Goal: Task Accomplishment & Management: Use online tool/utility

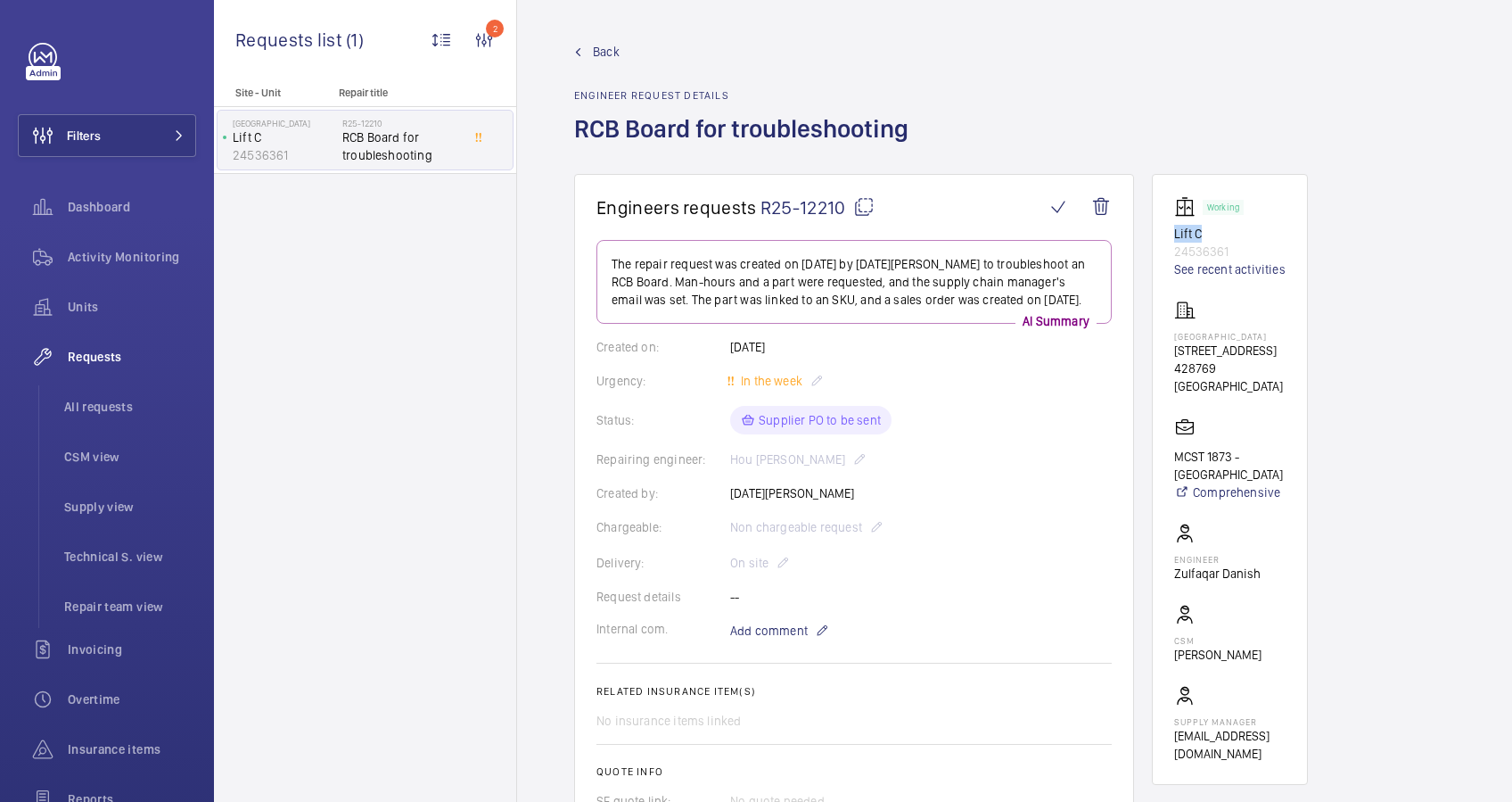
click at [579, 50] on mat-icon at bounding box center [578, 52] width 8 height 8
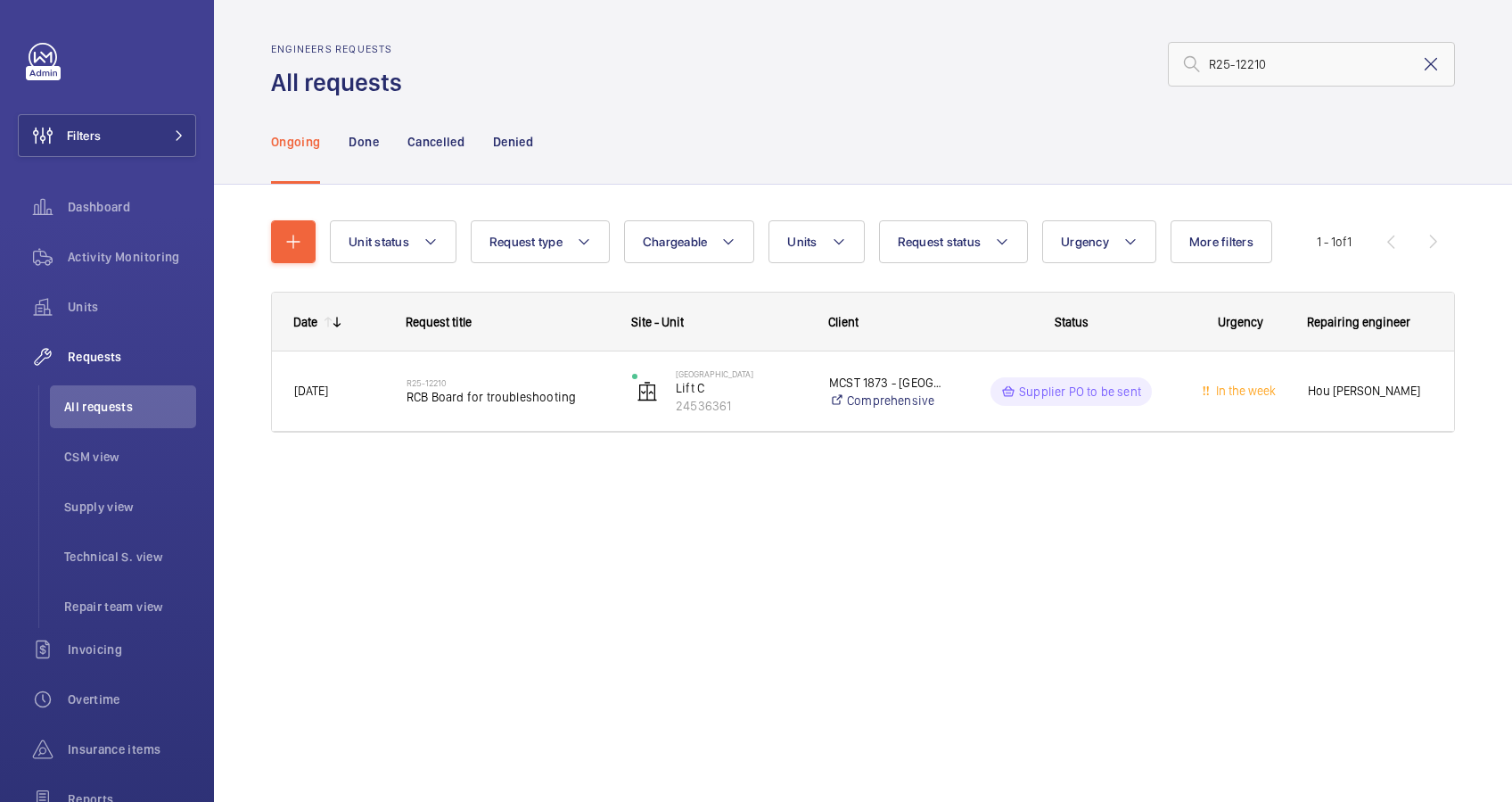
click at [1429, 70] on mat-icon at bounding box center [1431, 65] width 22 height 22
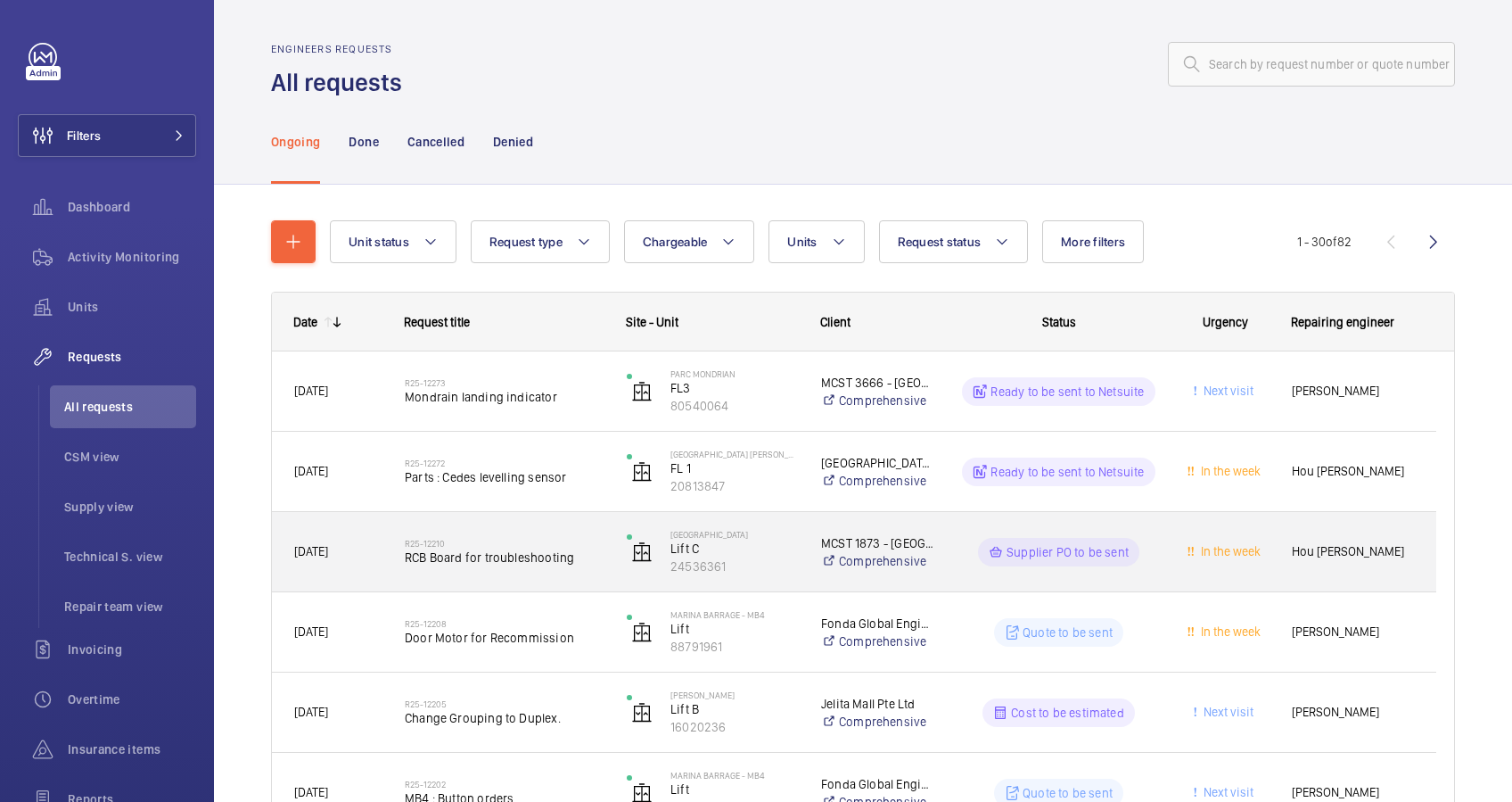
click at [370, 550] on span "[DATE]" at bounding box center [338, 551] width 87 height 21
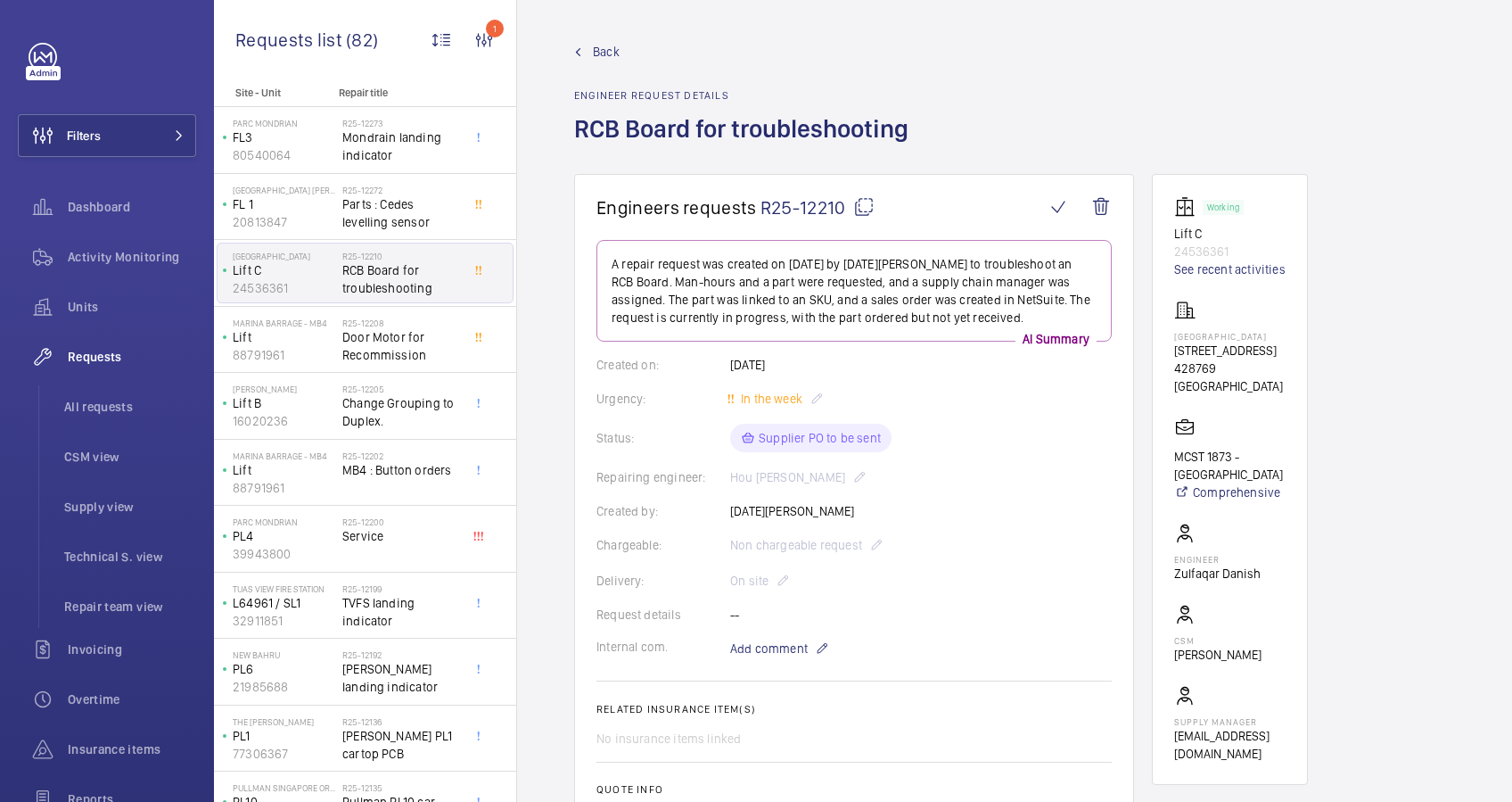
click at [603, 50] on span "Back" at bounding box center [605, 52] width 26 height 18
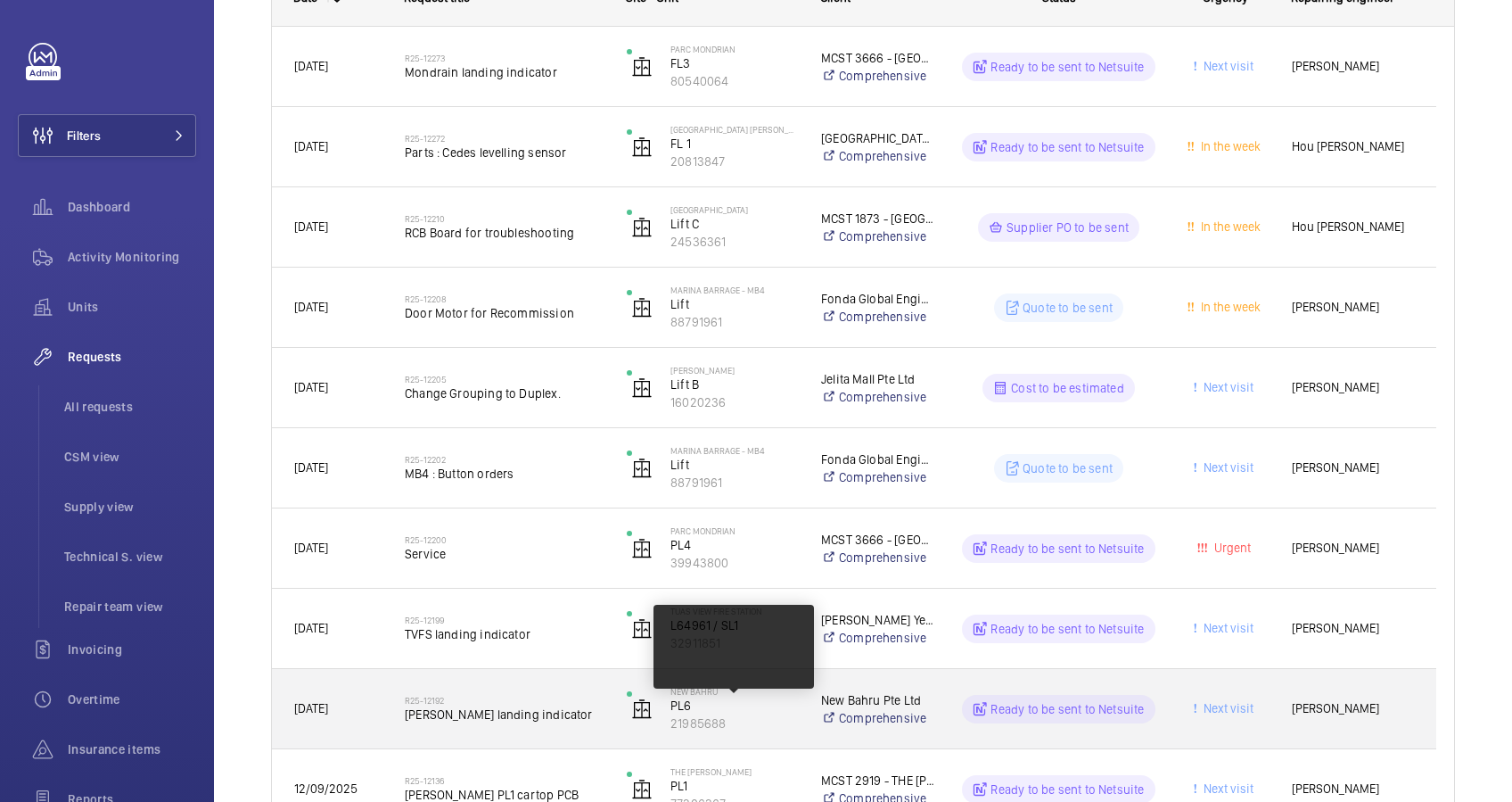
scroll to position [356, 0]
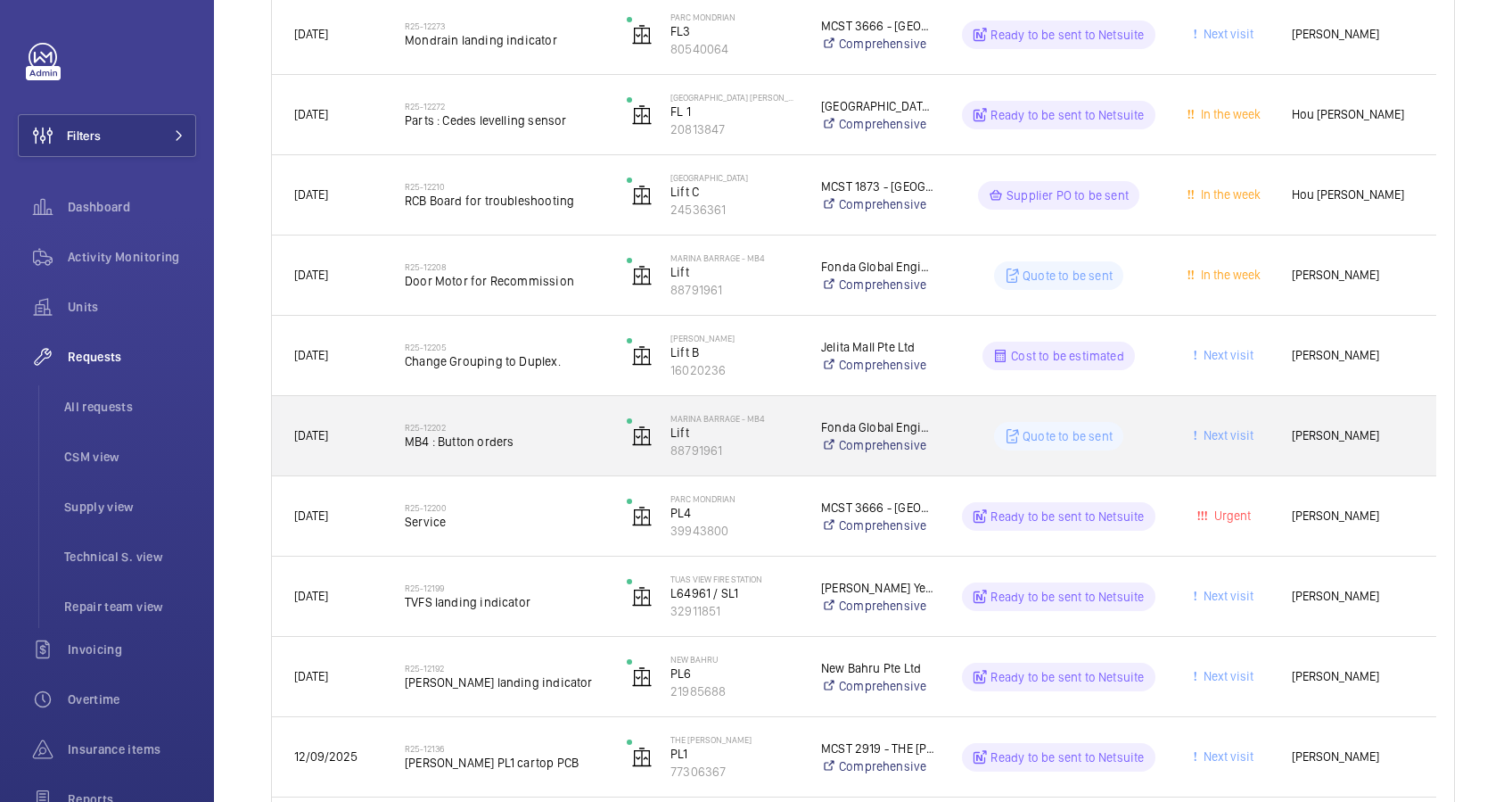
click at [556, 453] on div "R25-12202 MB4 : Button orders" at bounding box center [503, 436] width 199 height 52
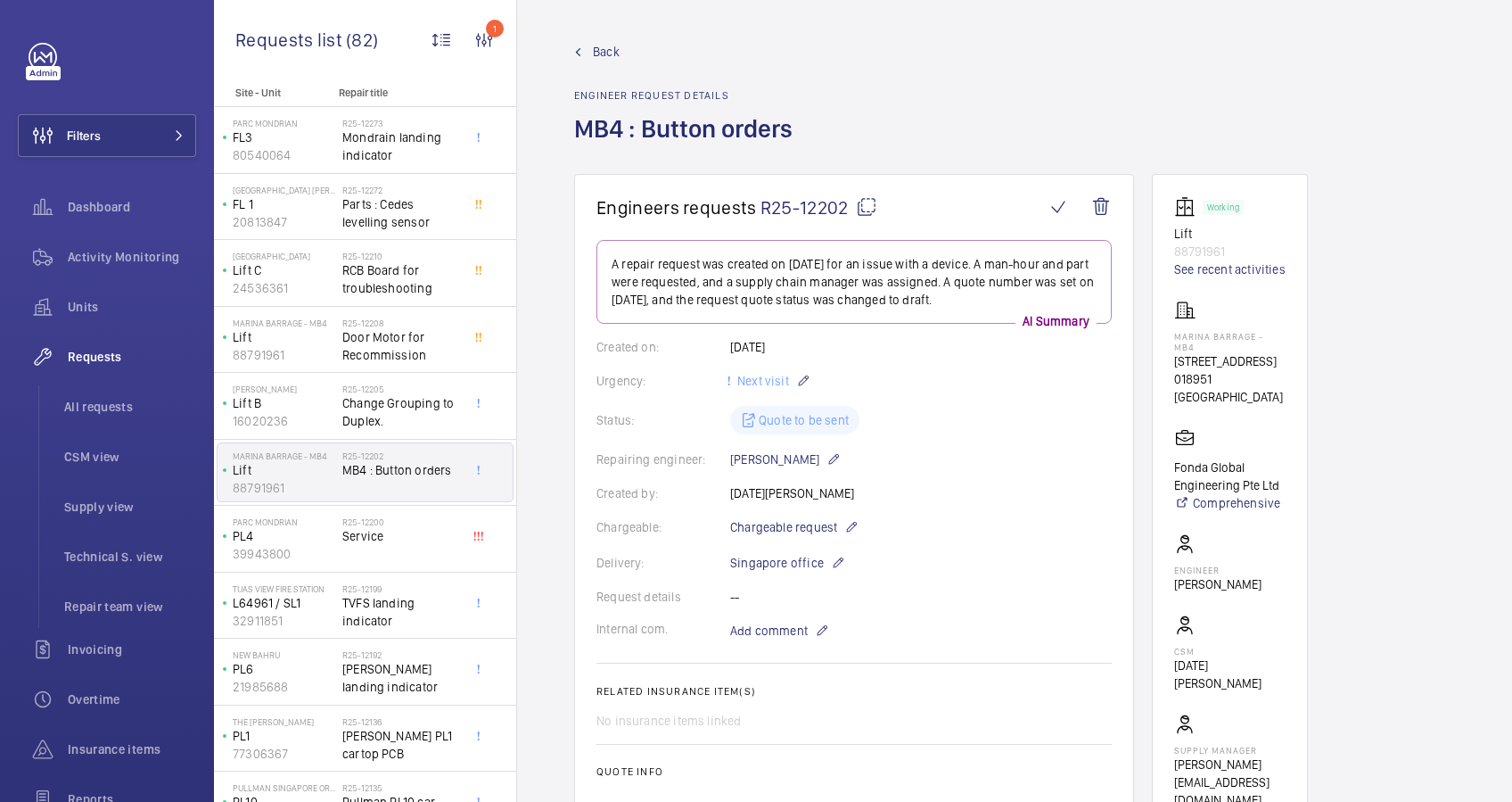
click at [603, 54] on span "Back" at bounding box center [605, 52] width 26 height 18
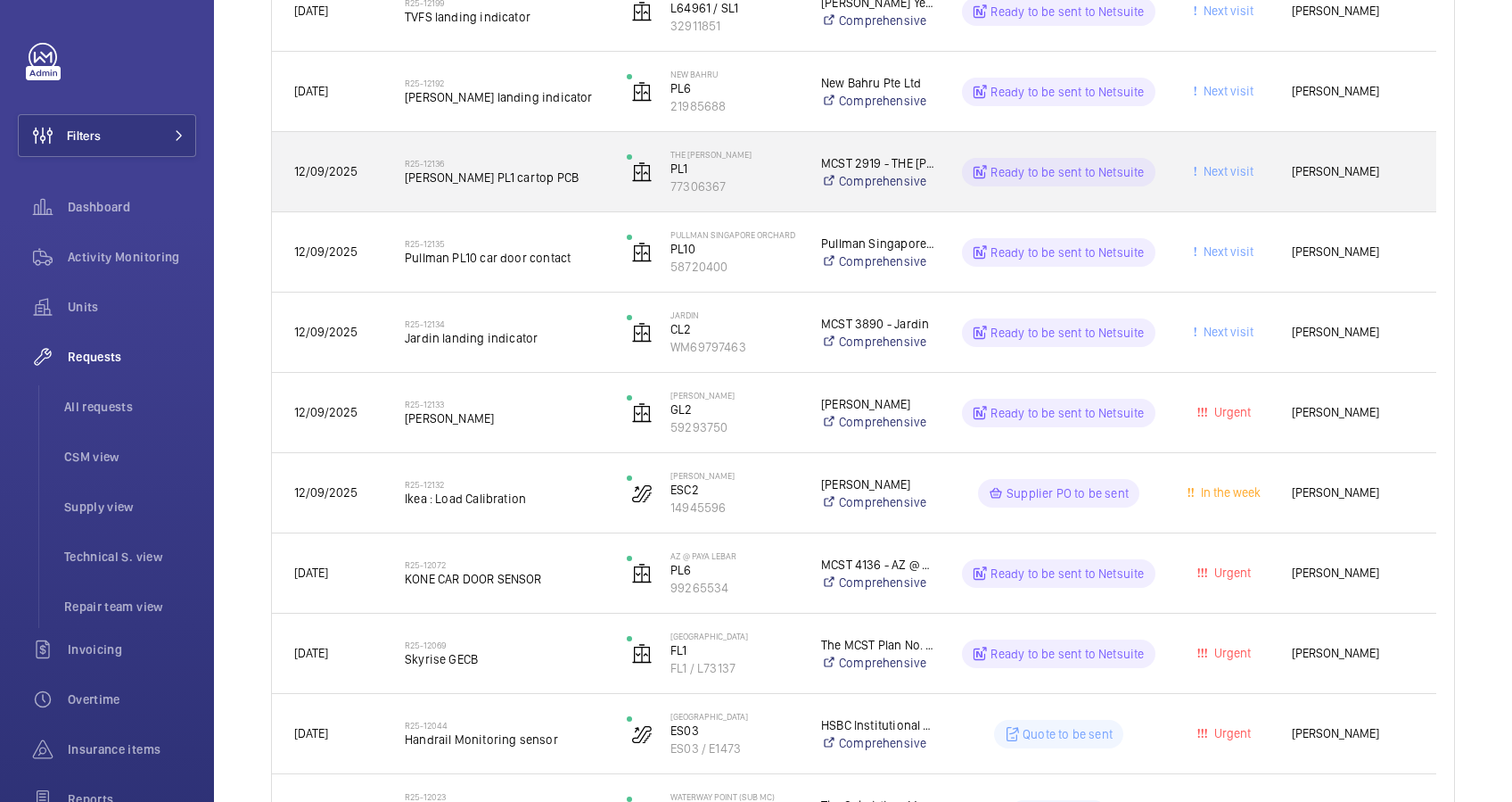
scroll to position [1070, 0]
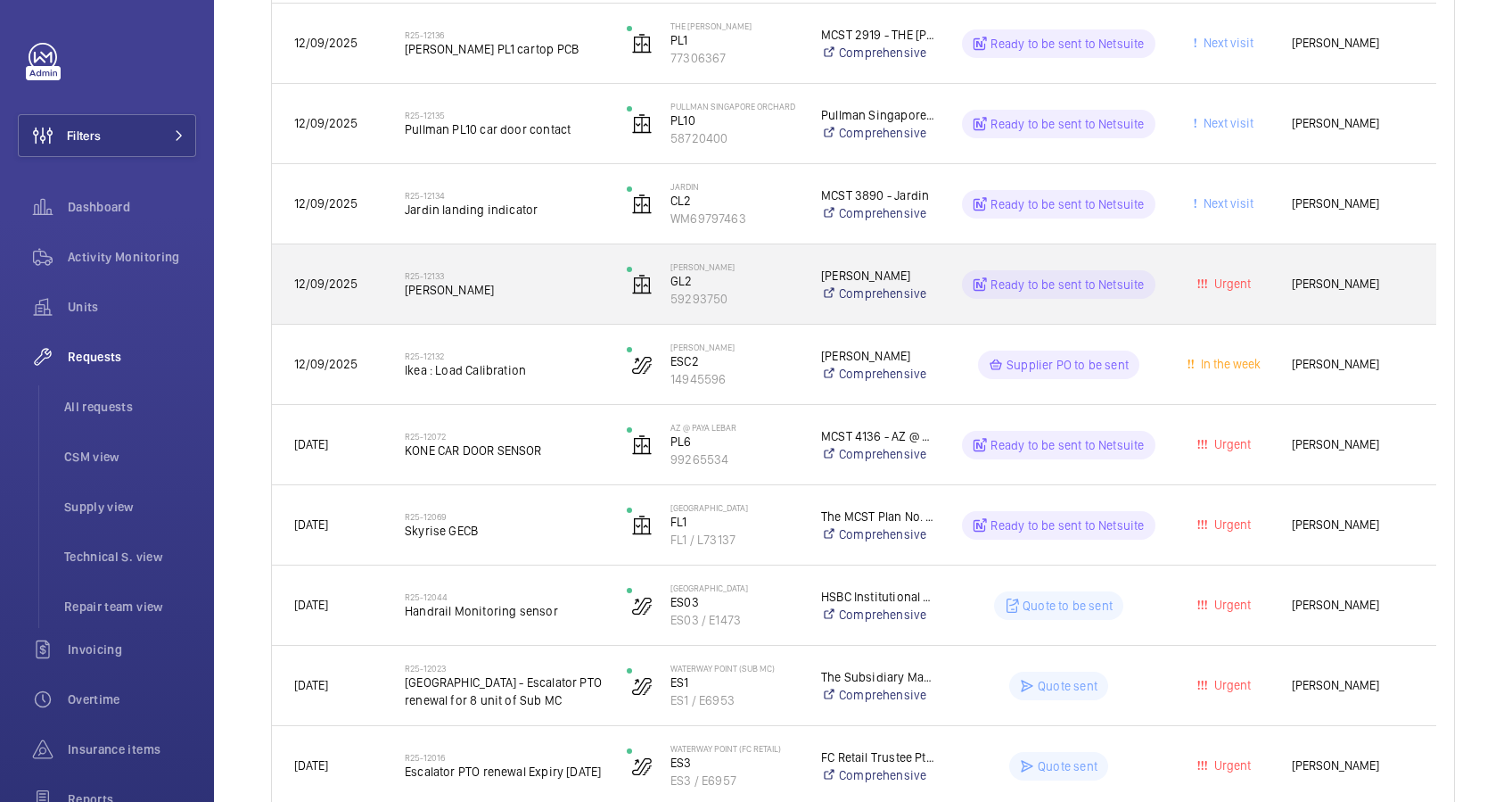
click at [524, 306] on div "R25-12133 [PERSON_NAME]" at bounding box center [503, 284] width 199 height 52
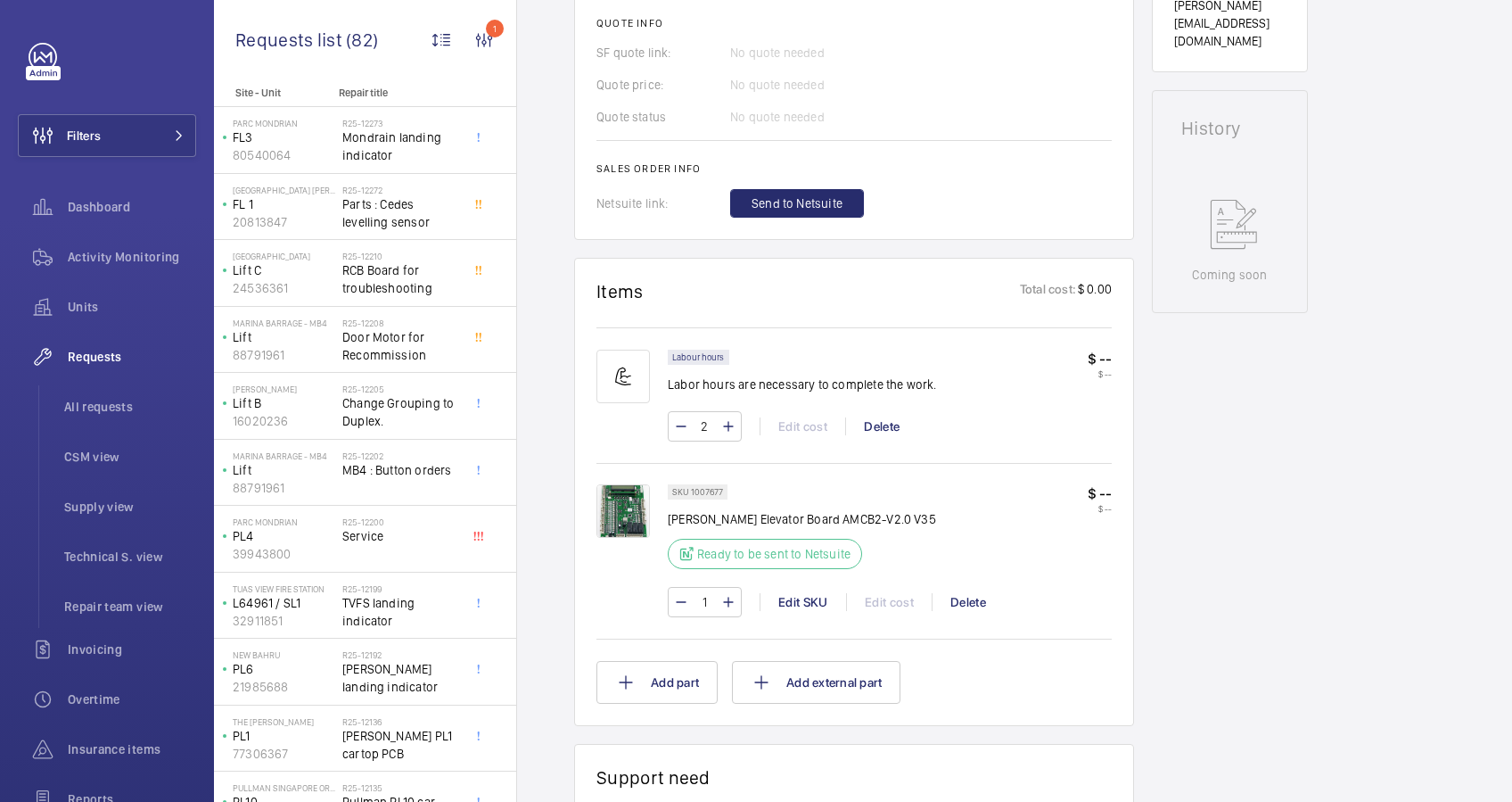
scroll to position [749, 0]
click at [798, 207] on span "Send to Netsuite" at bounding box center [797, 202] width 91 height 18
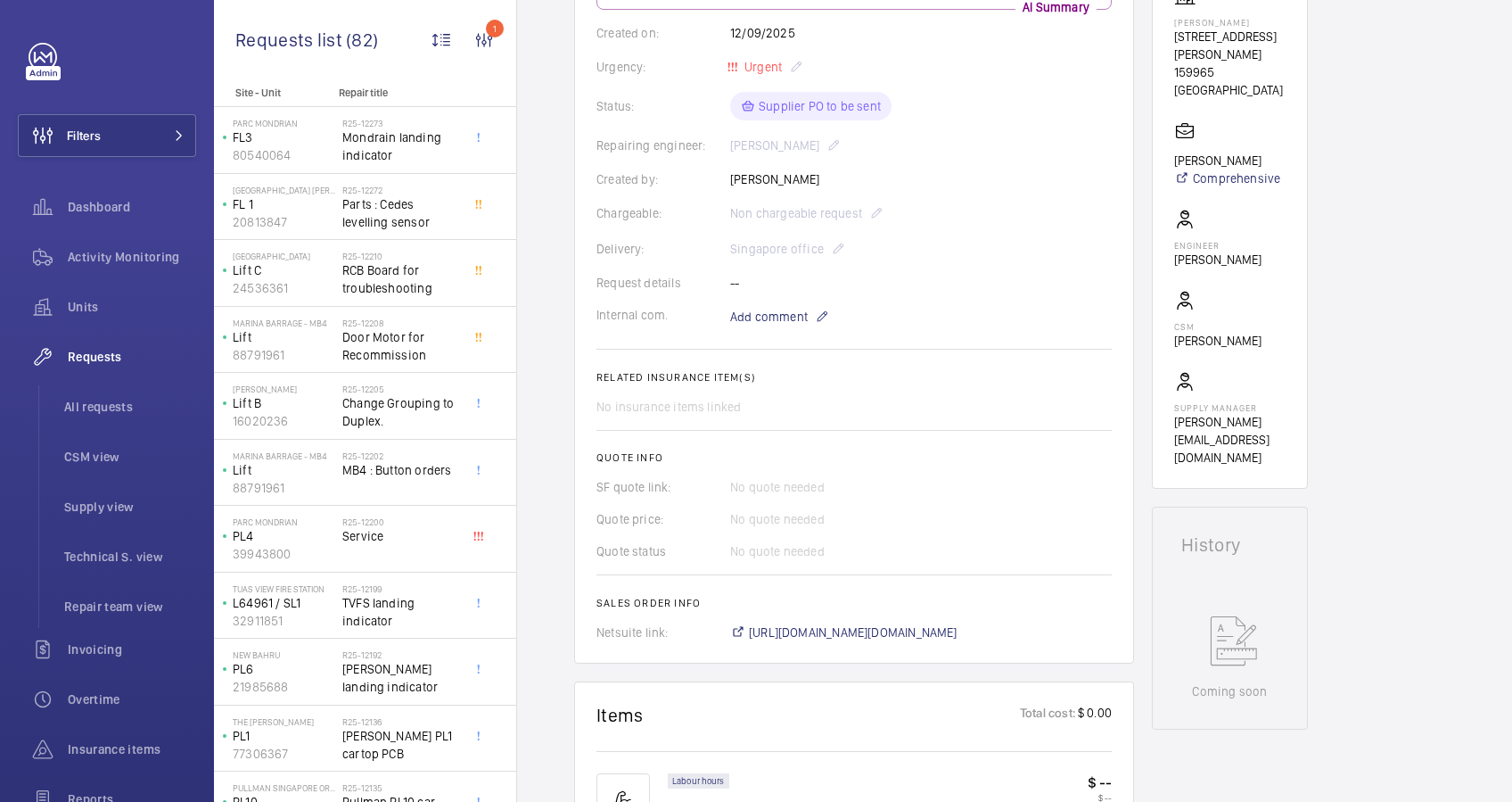
scroll to position [475, 0]
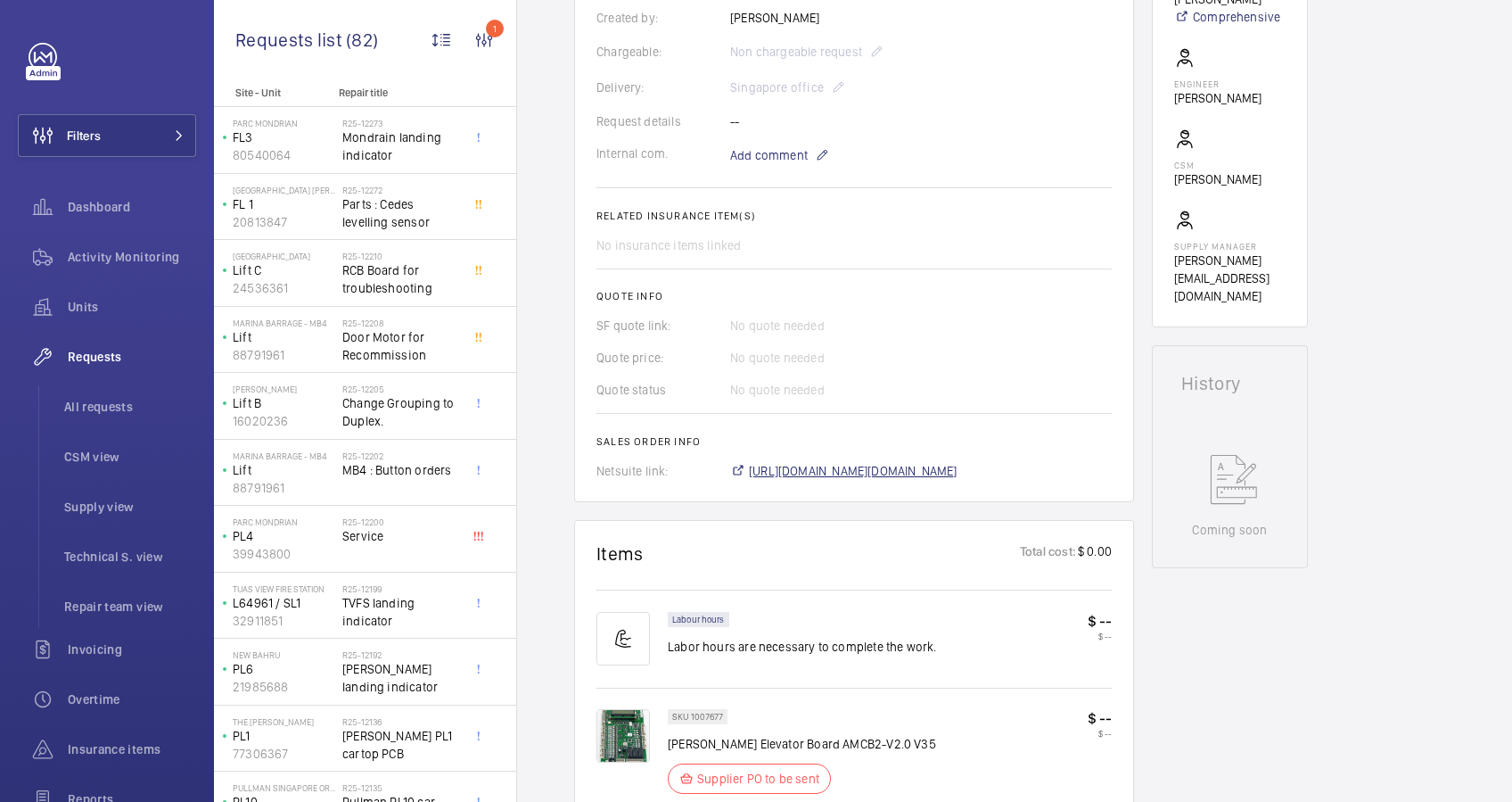
click at [921, 480] on span "[URL][DOMAIN_NAME][DOMAIN_NAME]" at bounding box center [853, 471] width 209 height 18
click at [892, 480] on span "[URL][DOMAIN_NAME][DOMAIN_NAME]" at bounding box center [853, 471] width 209 height 18
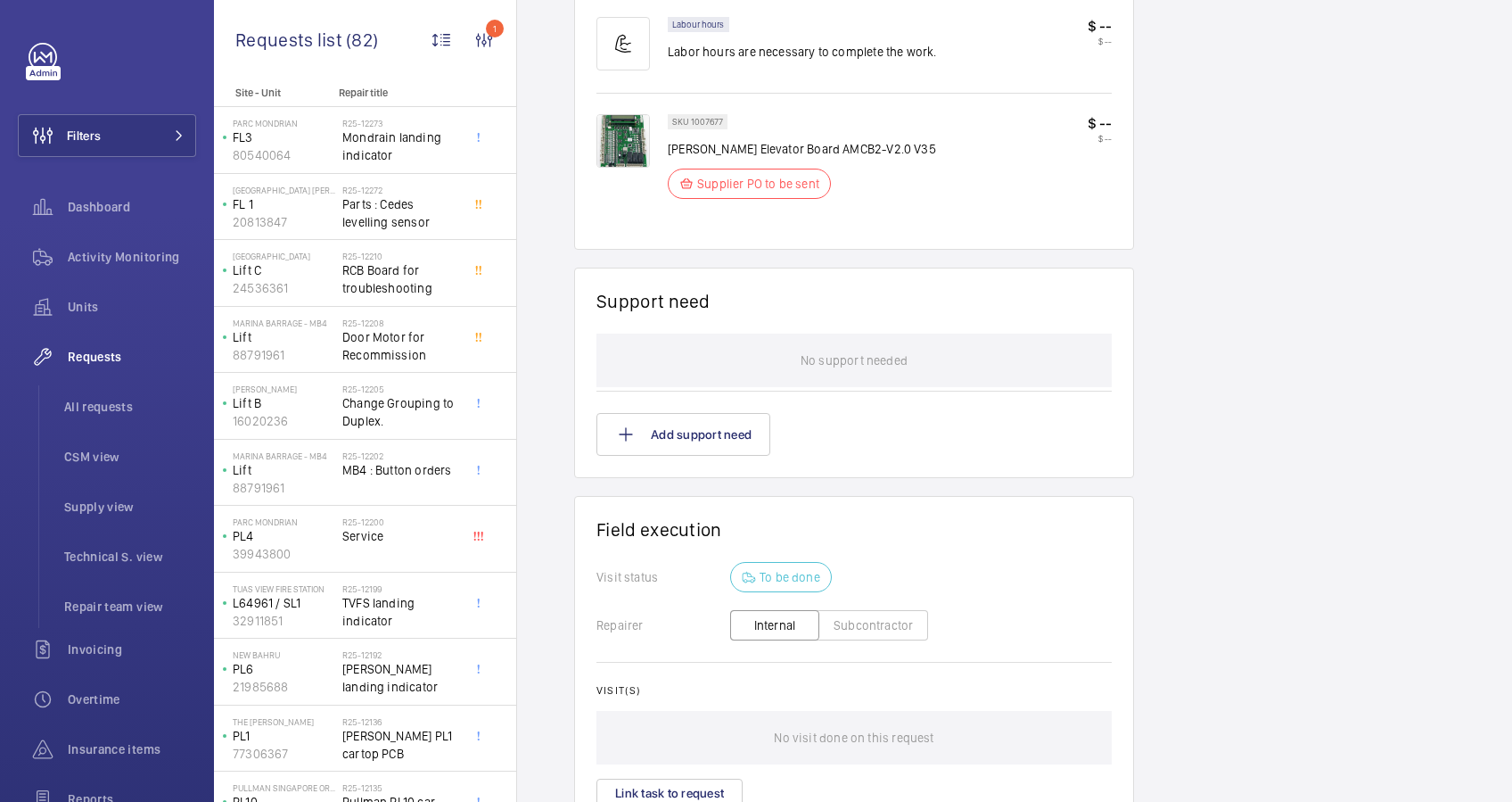
scroll to position [1255, 0]
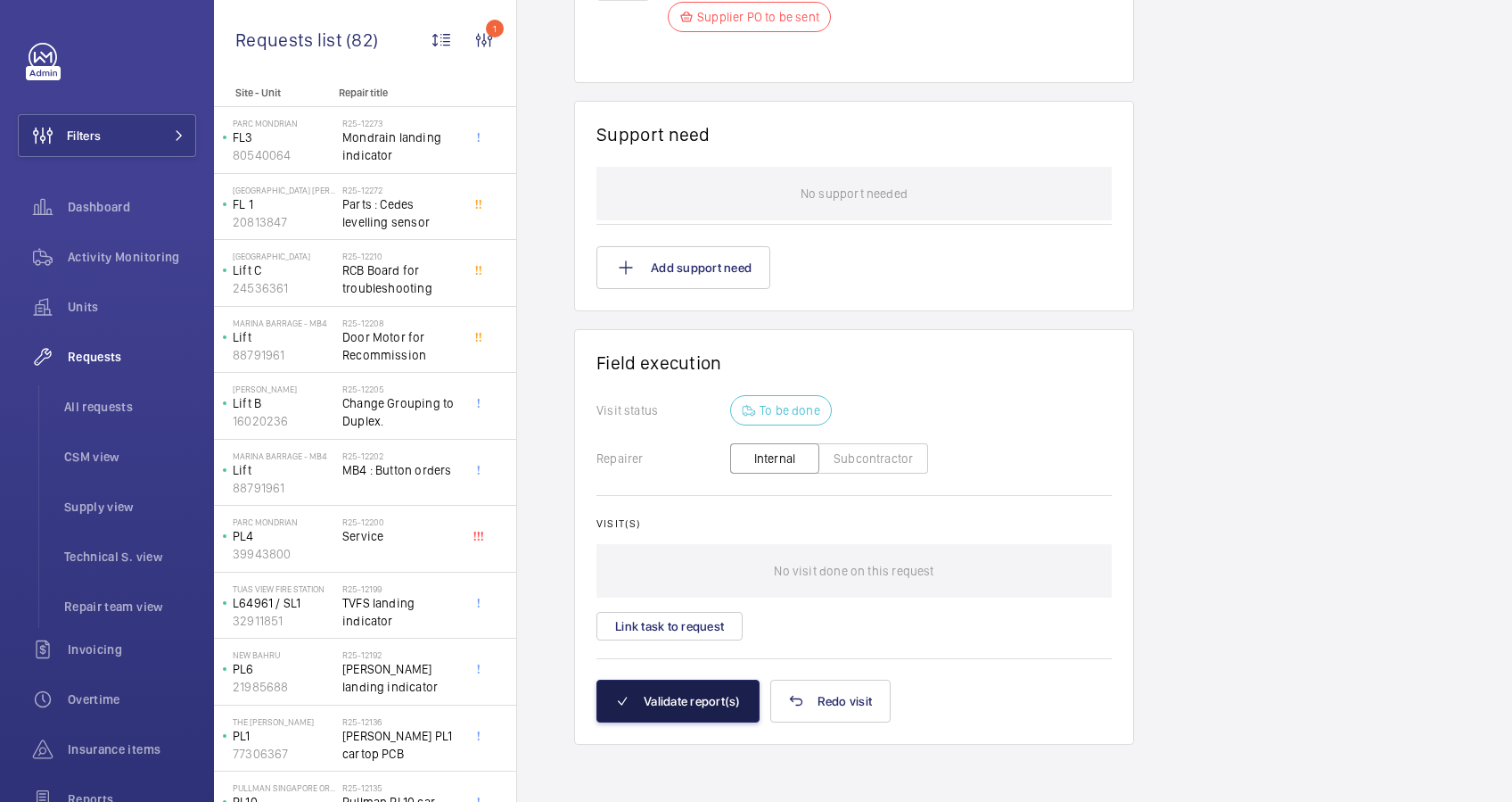
click at [683, 704] on button "Validate report(s)" at bounding box center [678, 701] width 163 height 43
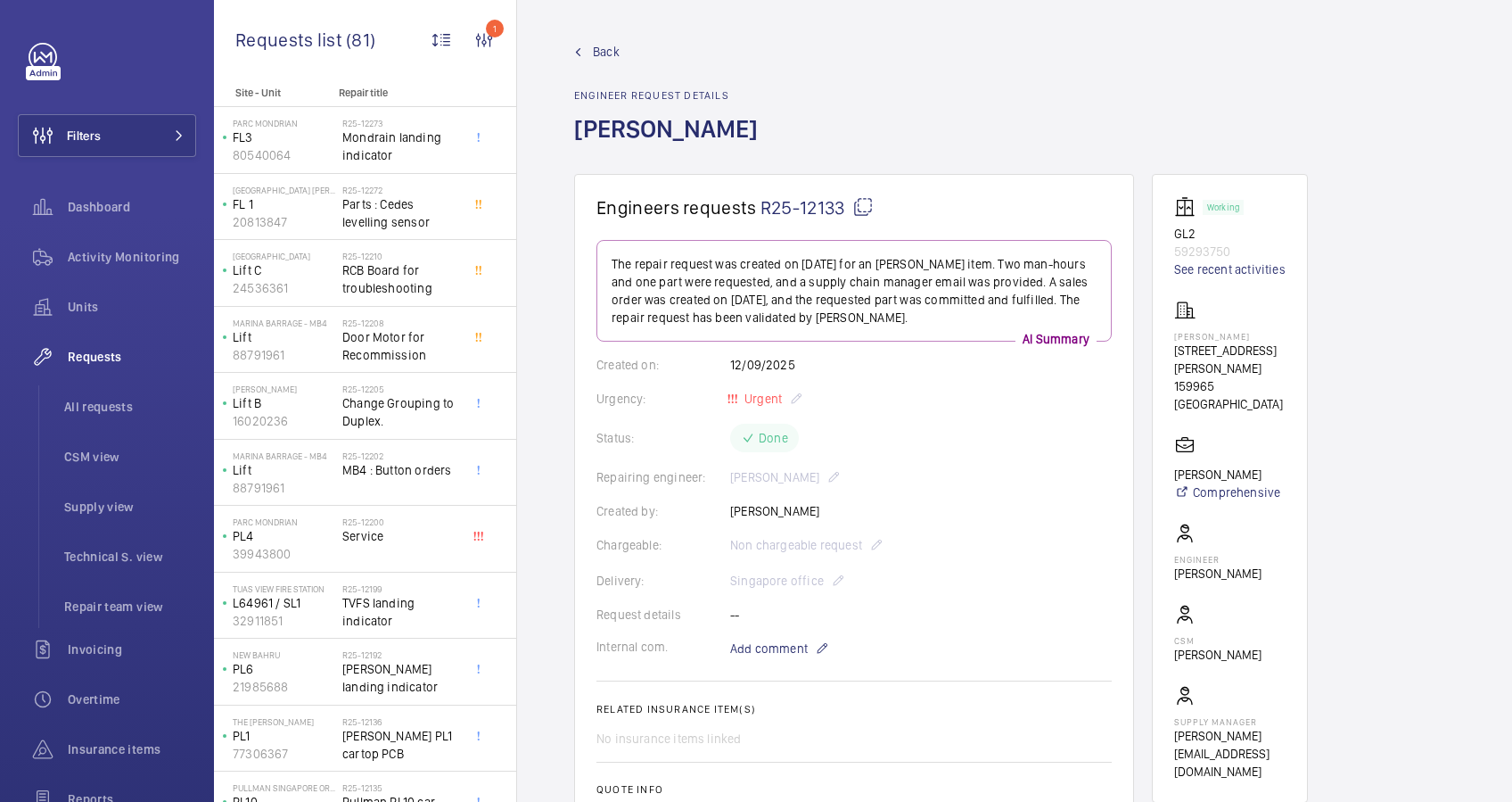
click at [600, 48] on span "Back" at bounding box center [605, 52] width 26 height 18
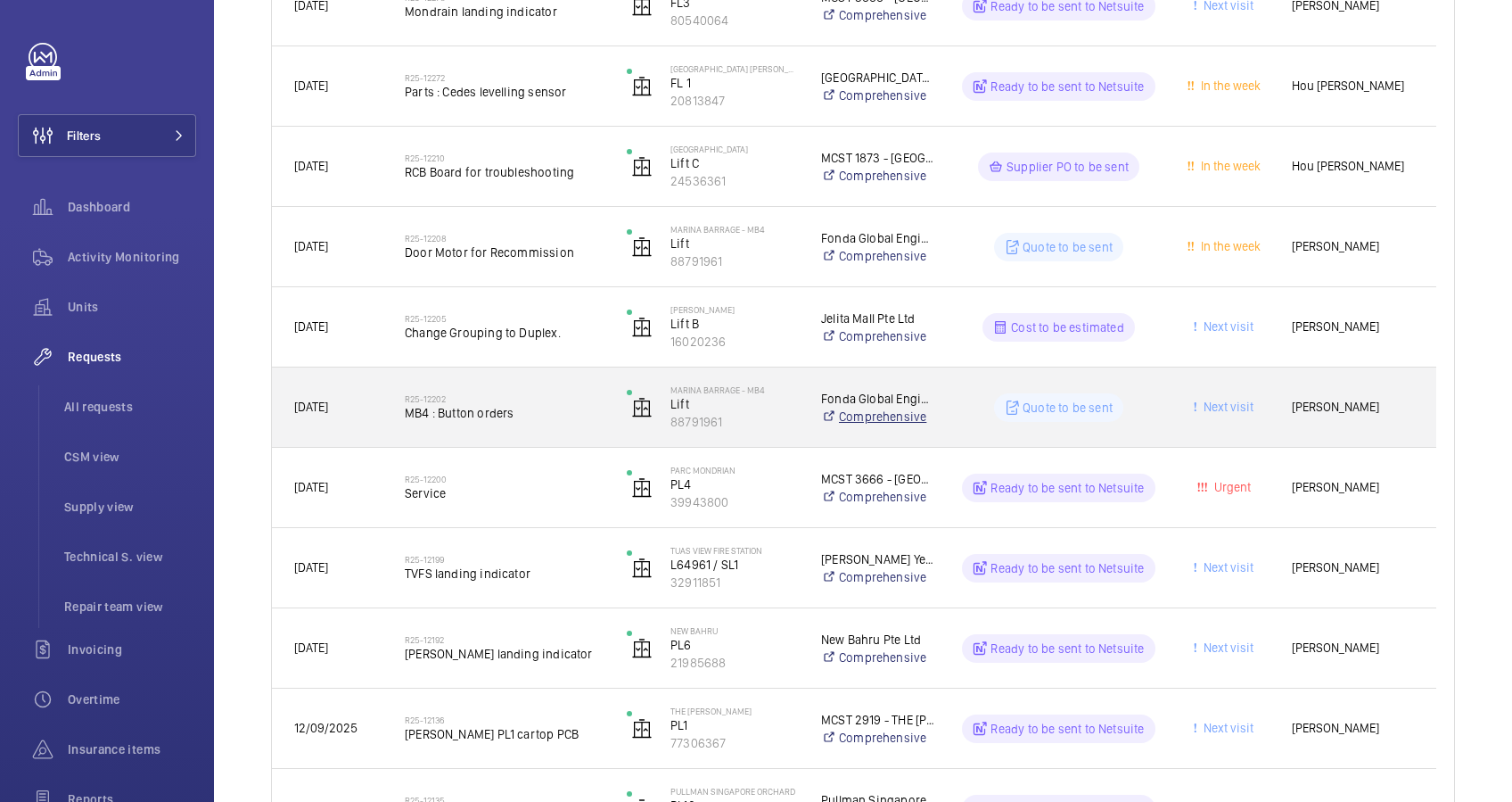
scroll to position [594, 0]
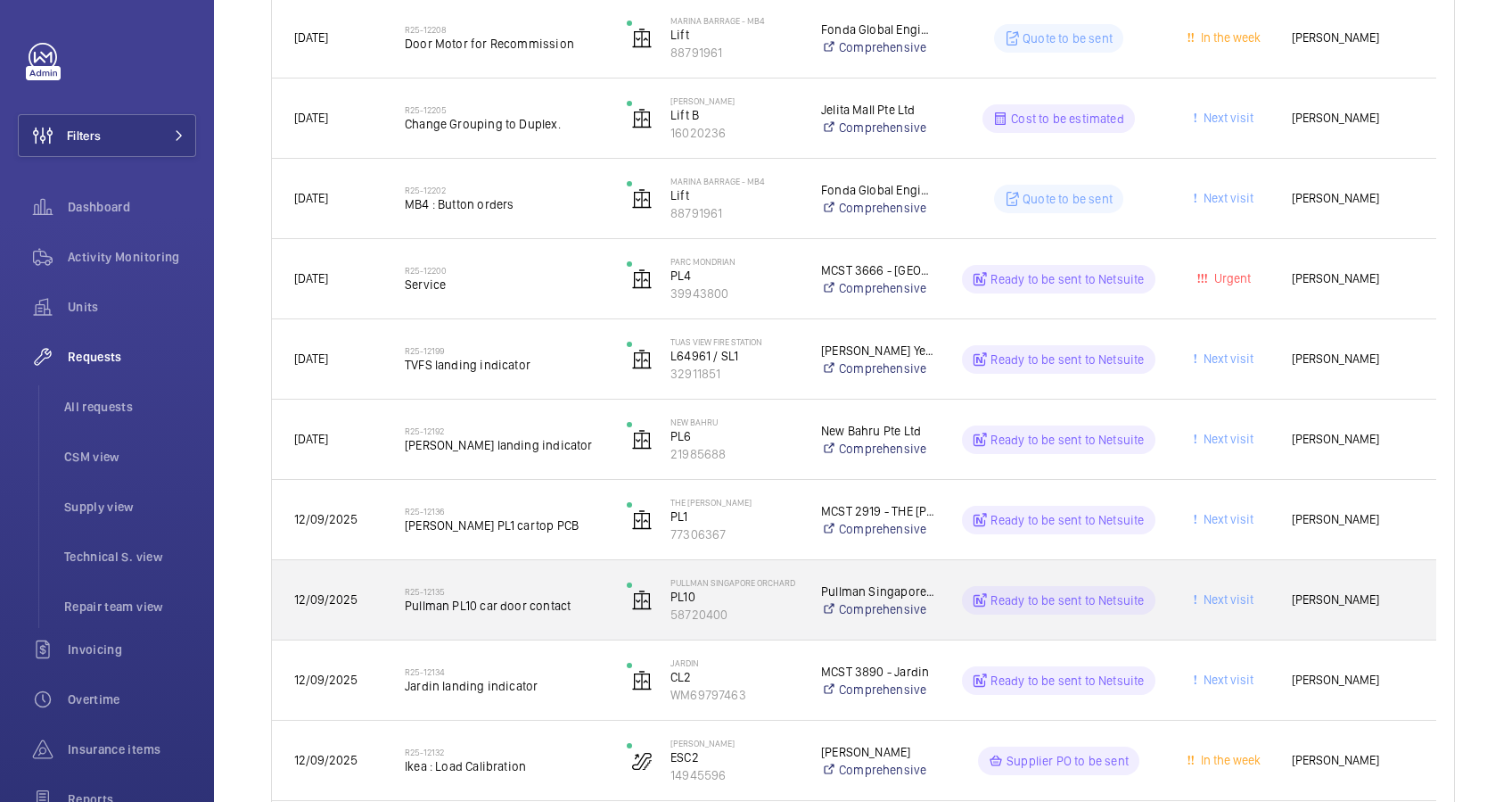
click at [570, 615] on div "R25-12135 Pullman PL10 car door contact" at bounding box center [503, 600] width 199 height 52
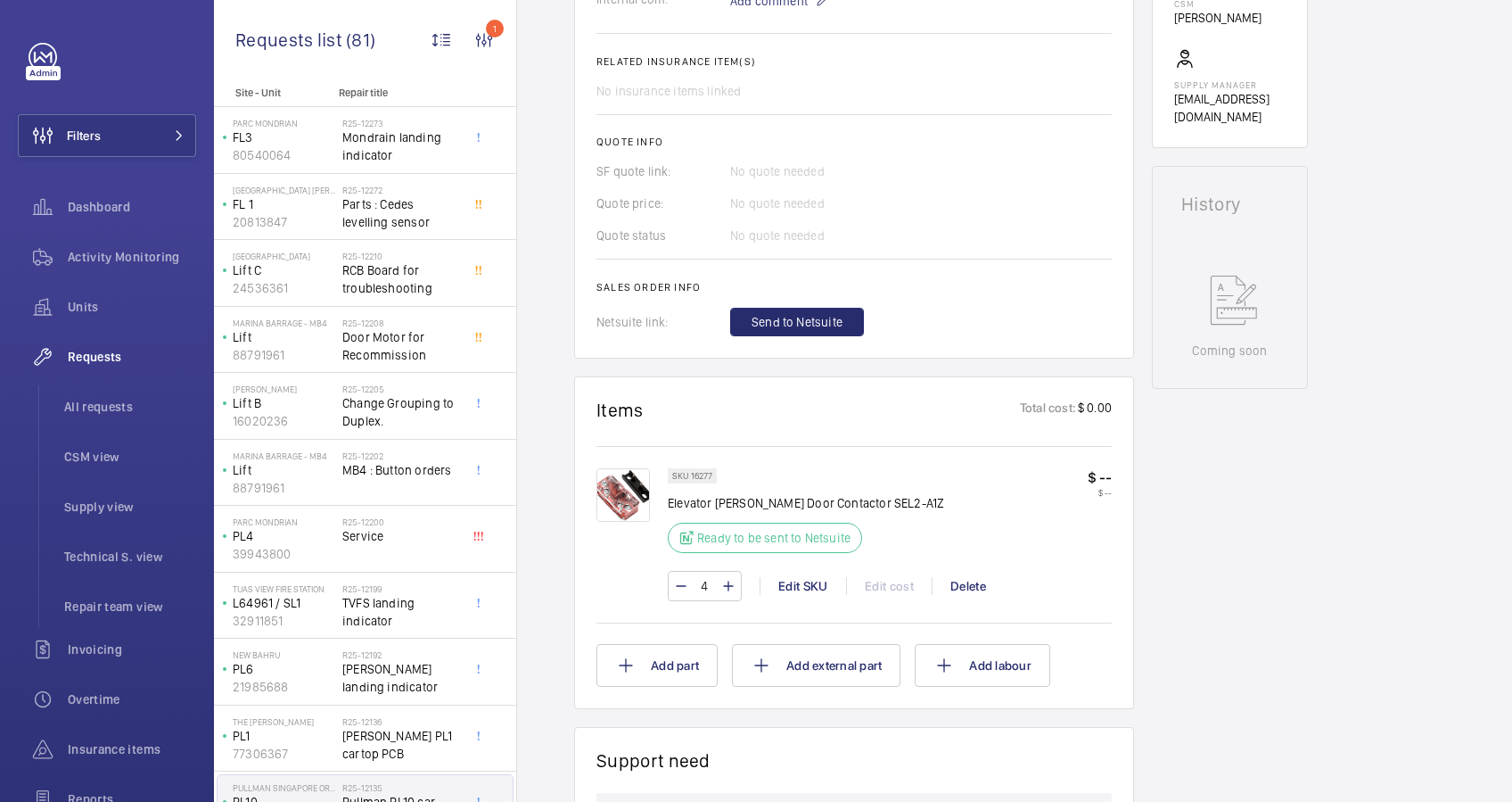
scroll to position [648, 0]
click at [800, 325] on span "Send to Netsuite" at bounding box center [797, 322] width 91 height 18
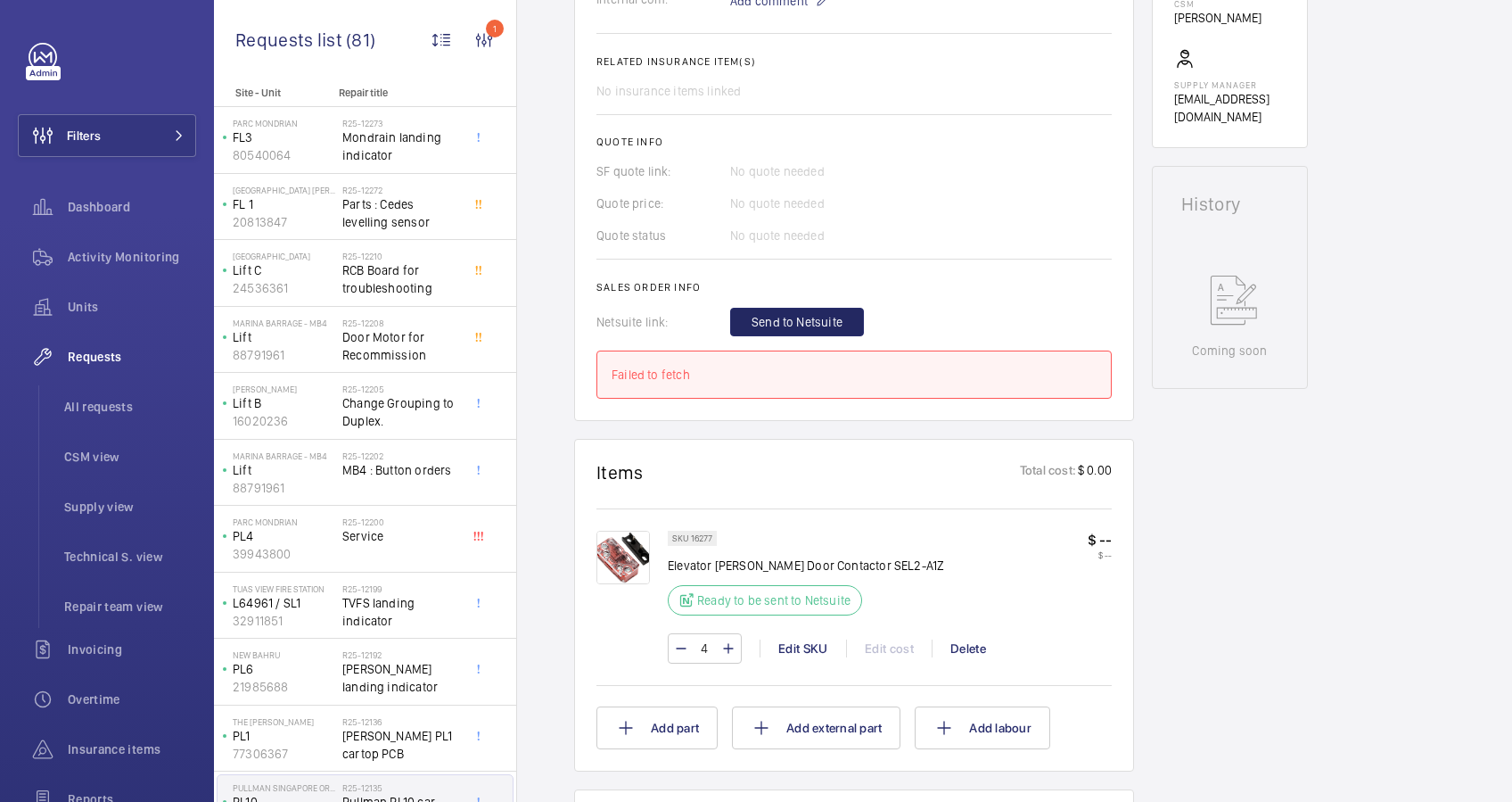
click at [815, 319] on span "Send to Netsuite" at bounding box center [797, 322] width 91 height 18
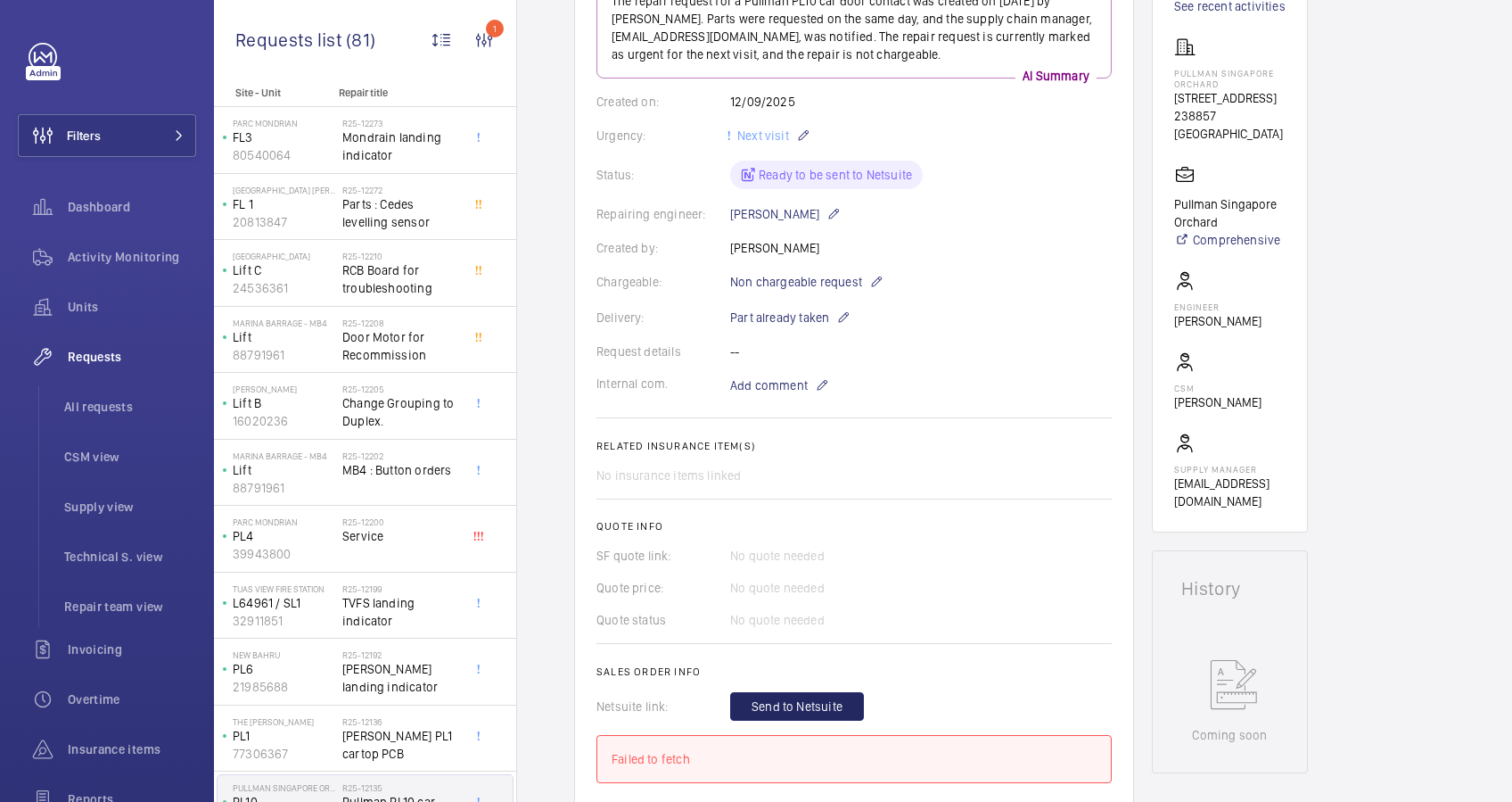
scroll to position [291, 0]
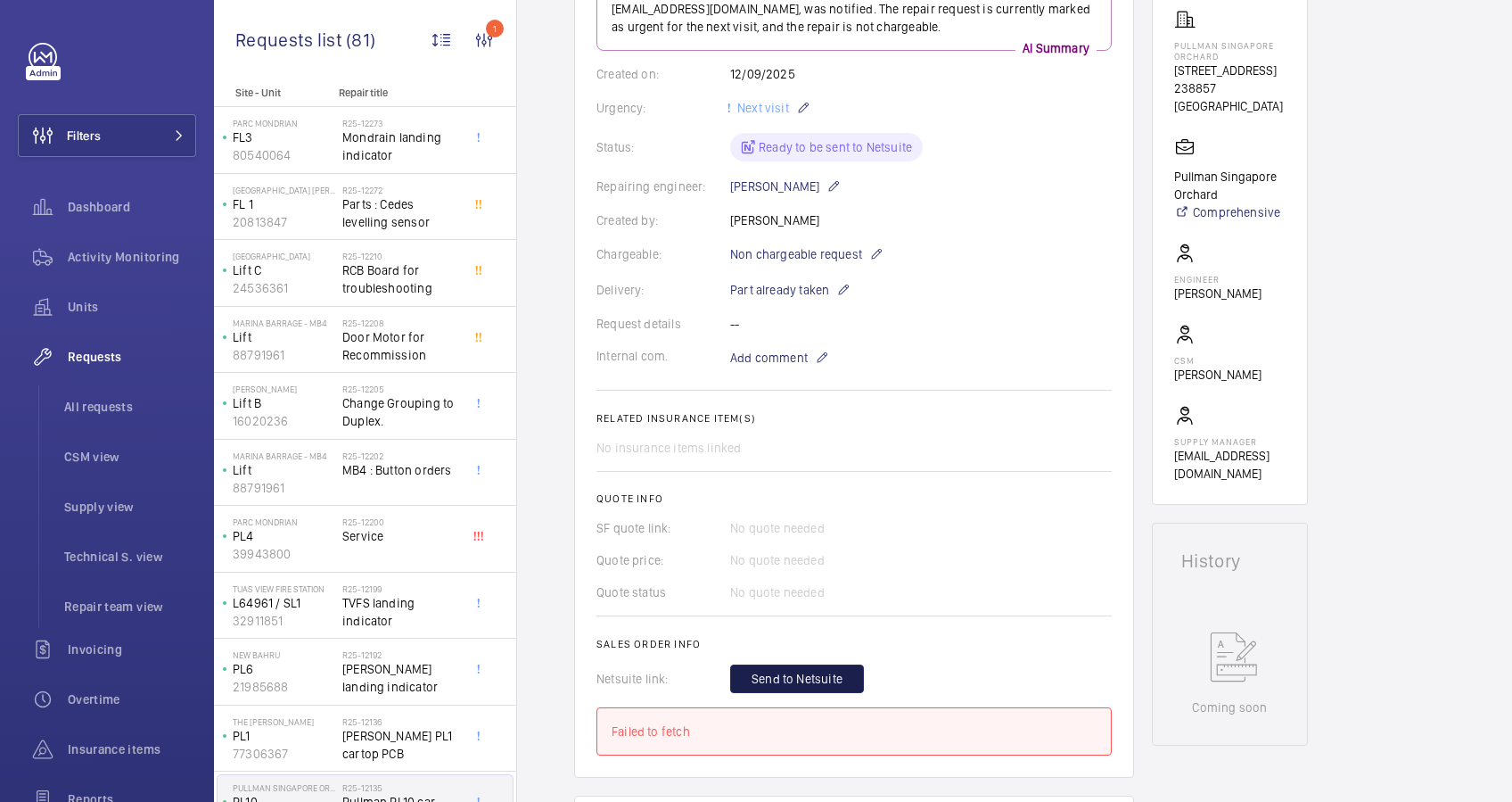
click at [788, 672] on span "Send to Netsuite" at bounding box center [797, 678] width 91 height 18
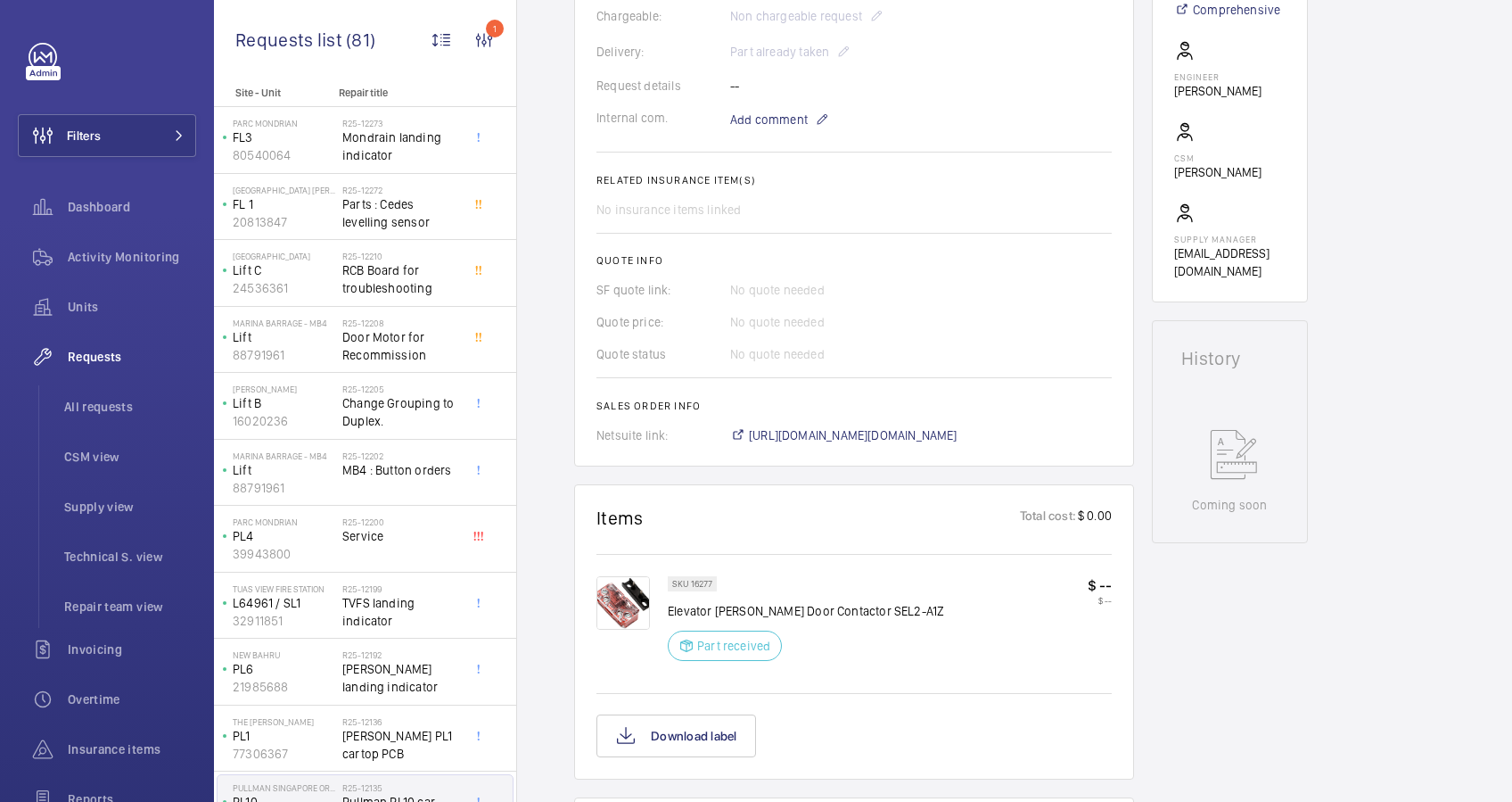
scroll to position [511, 0]
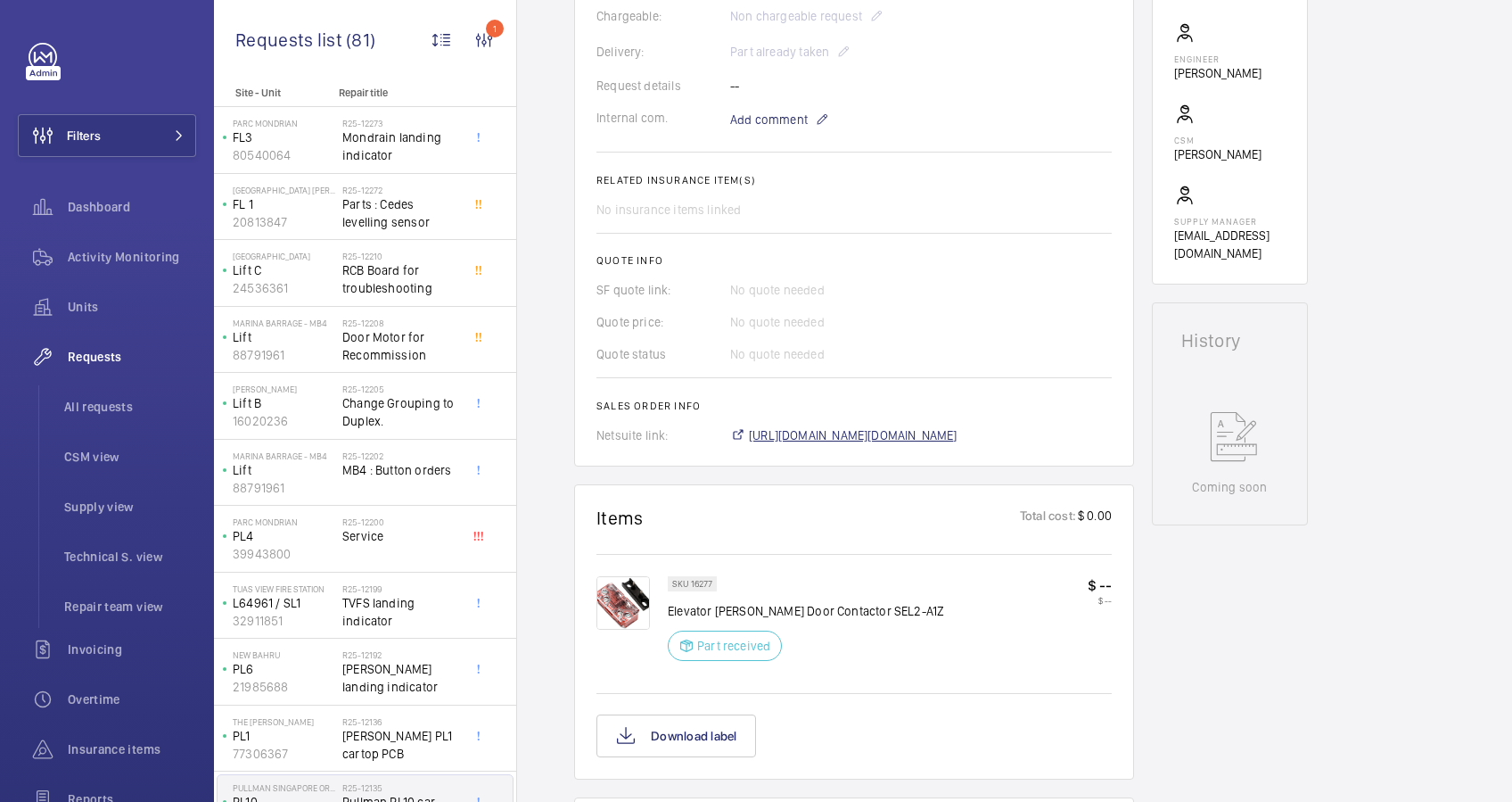
click at [946, 429] on span "[URL][DOMAIN_NAME][DOMAIN_NAME]" at bounding box center [853, 435] width 209 height 18
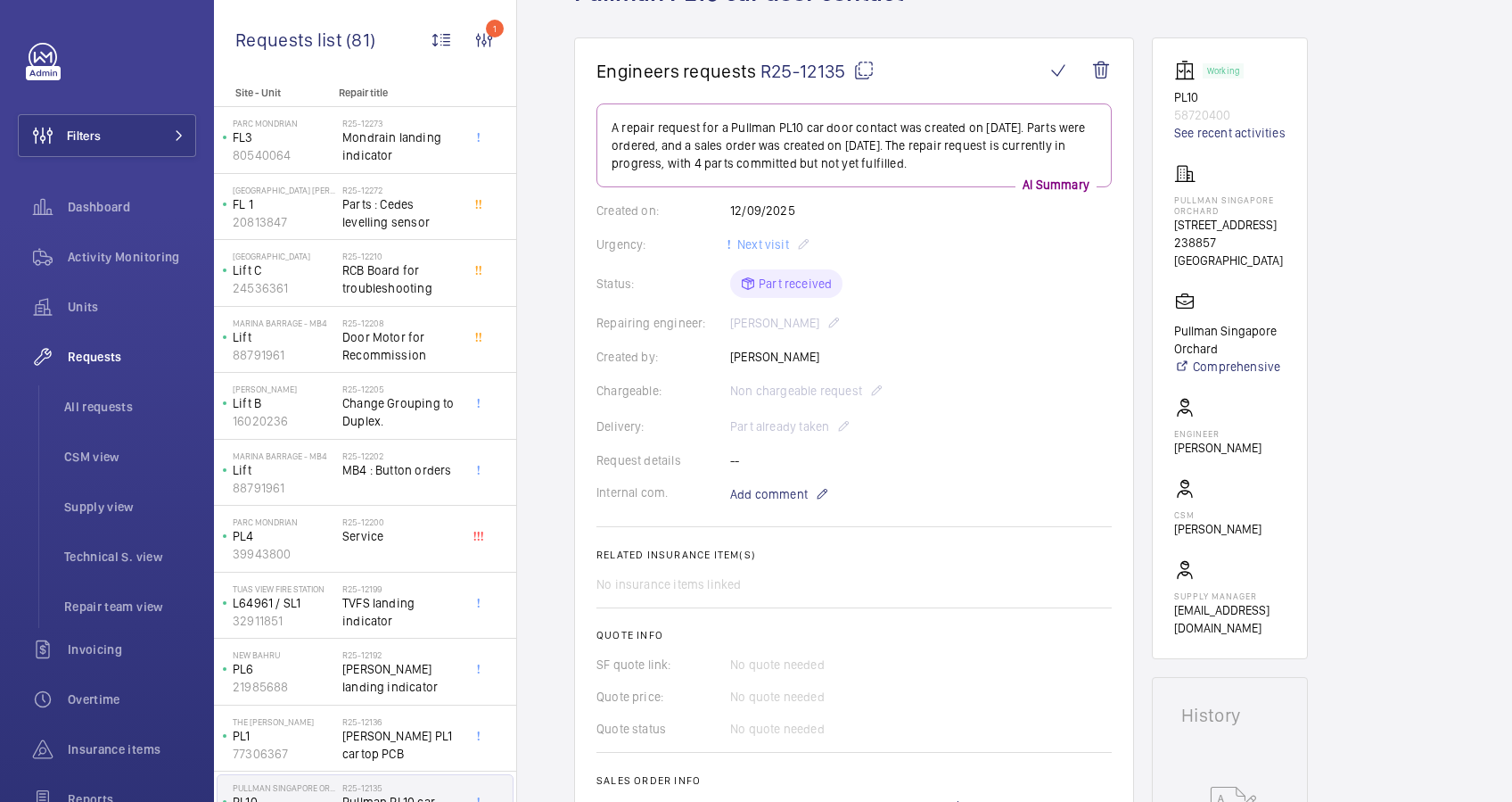
scroll to position [731, 0]
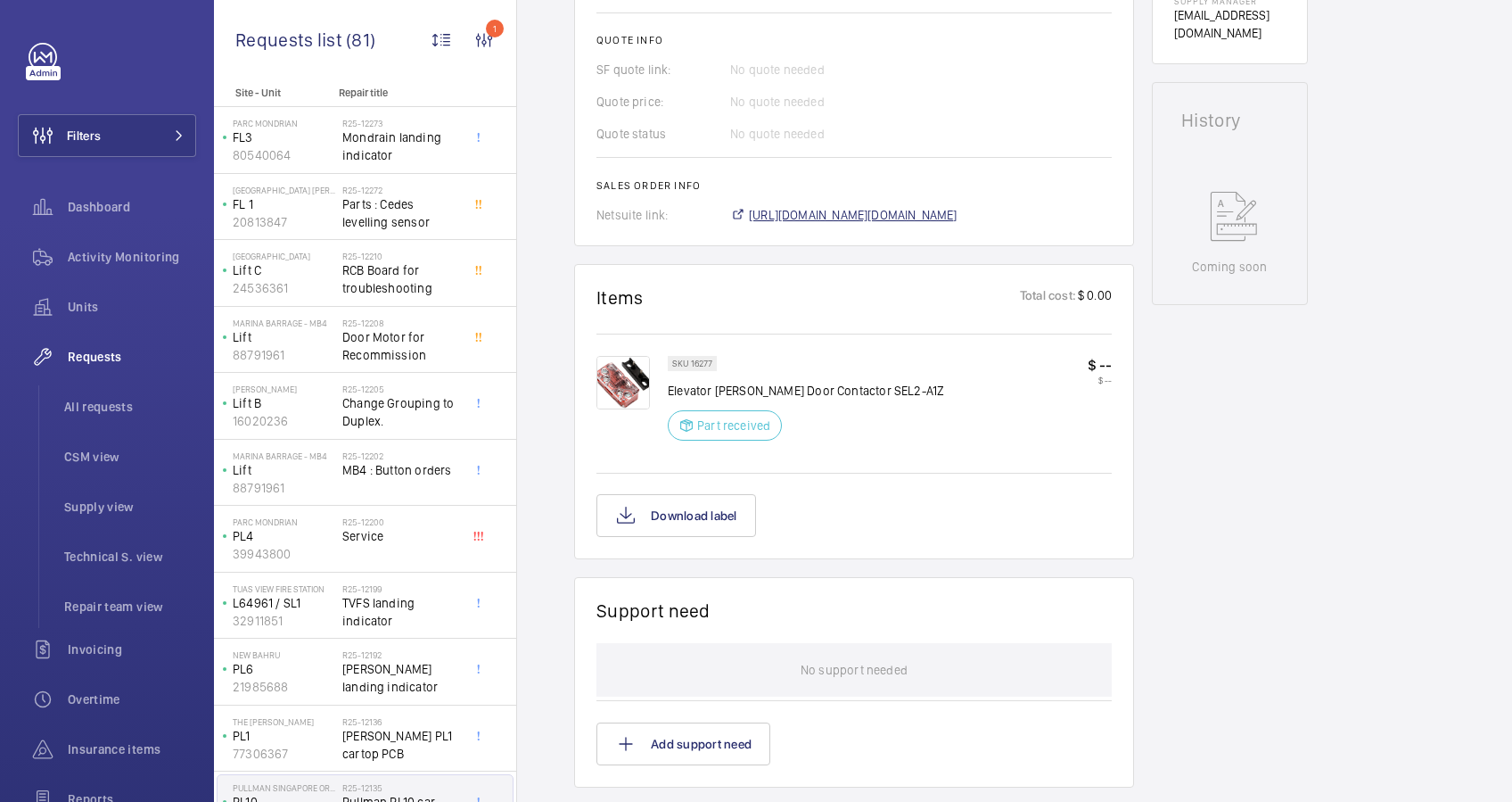
click at [878, 215] on span "[URL][DOMAIN_NAME][DOMAIN_NAME]" at bounding box center [853, 215] width 209 height 18
click at [653, 514] on button "Download label" at bounding box center [676, 515] width 160 height 43
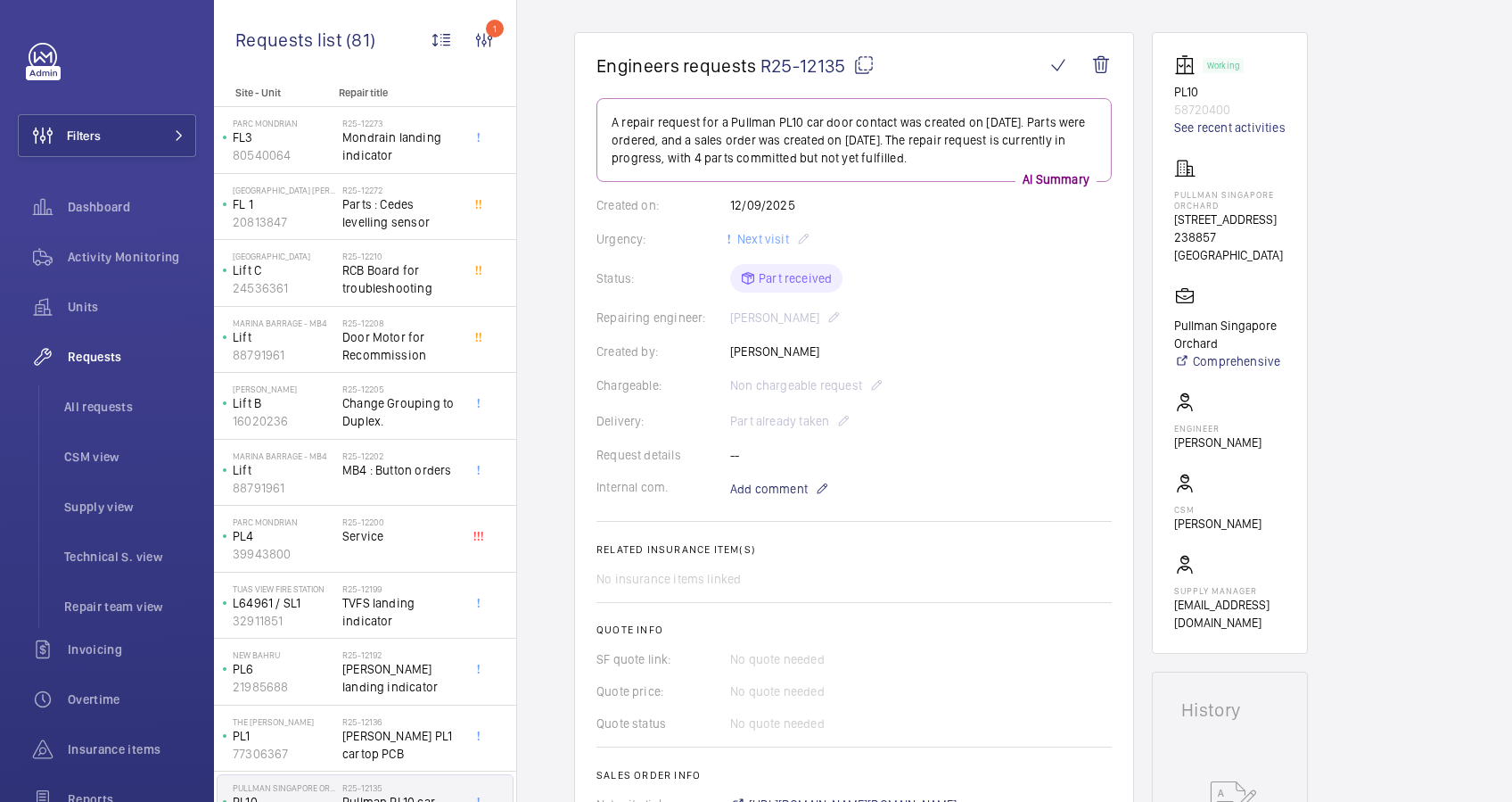
scroll to position [0, 0]
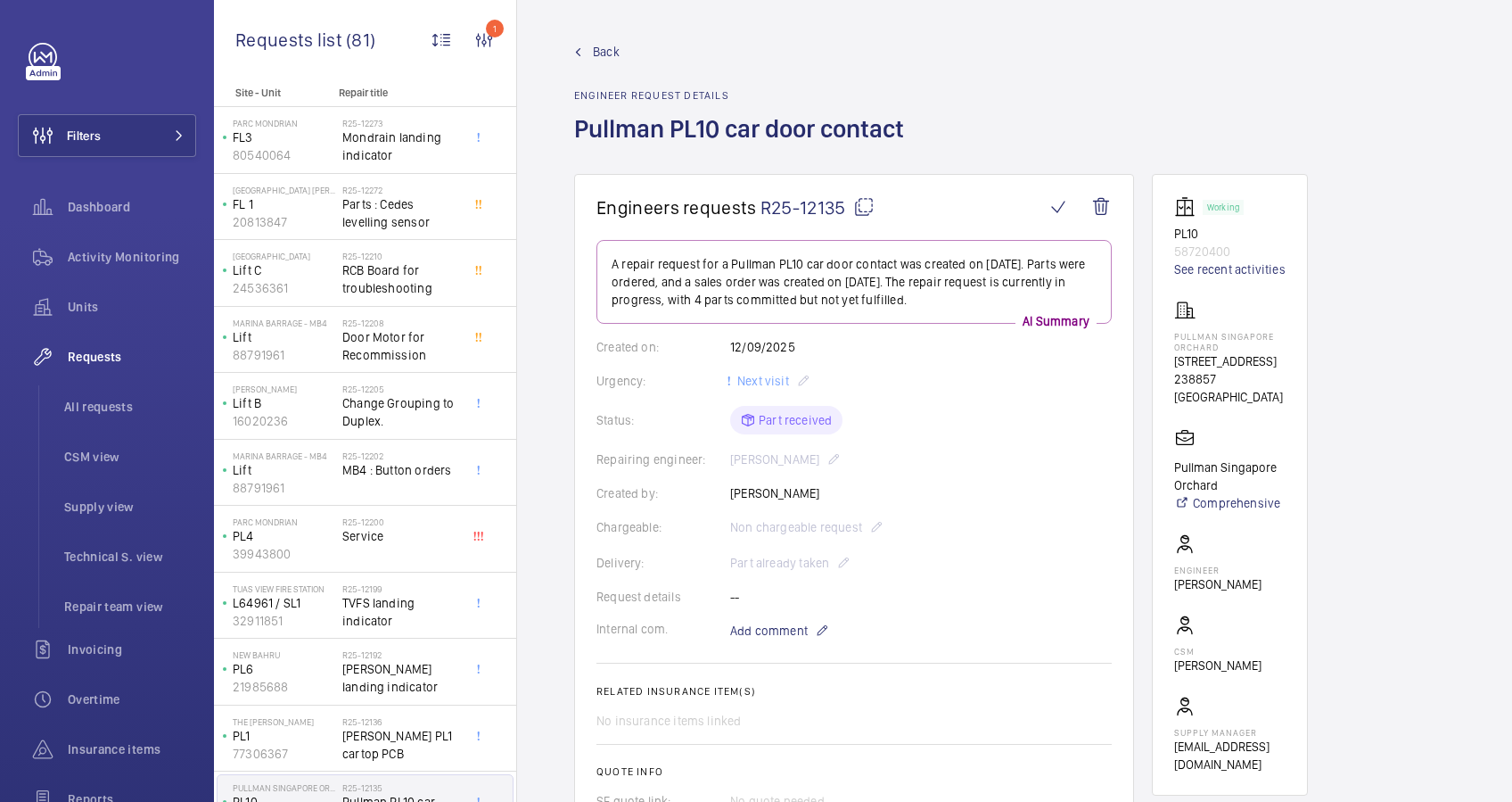
click at [772, 422] on div "Status: Part received" at bounding box center [854, 419] width 515 height 28
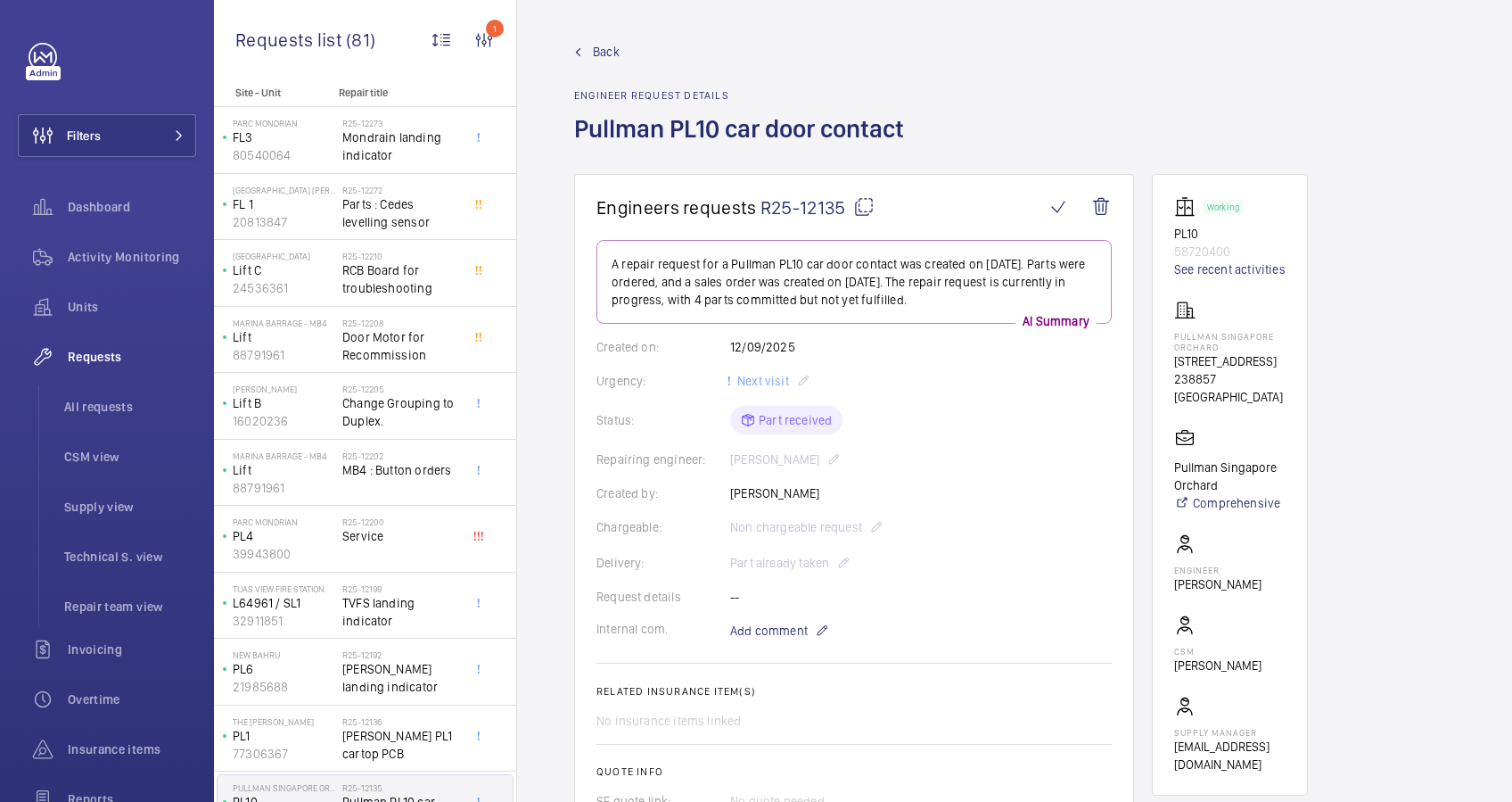
drag, startPoint x: 772, startPoint y: 422, endPoint x: 1047, endPoint y: 561, distance: 308.1
click at [1047, 561] on div "Delivery: Part already taken" at bounding box center [854, 562] width 515 height 22
click at [1053, 209] on wm-front-icon-button at bounding box center [1058, 207] width 43 height 43
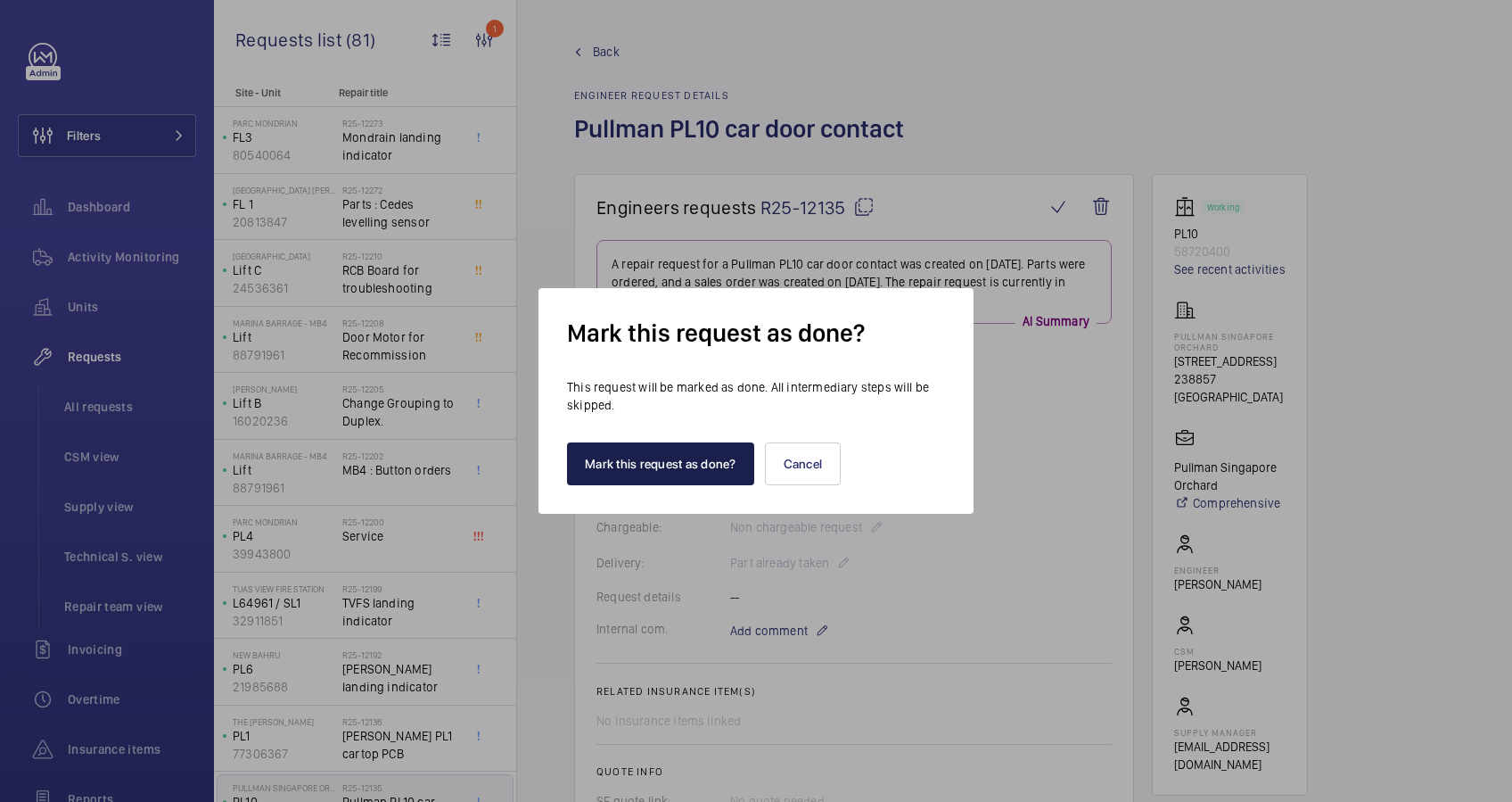
drag, startPoint x: 664, startPoint y: 467, endPoint x: 665, endPoint y: 456, distance: 11.0
click at [664, 463] on button "Mark this request as done?" at bounding box center [660, 464] width 187 height 43
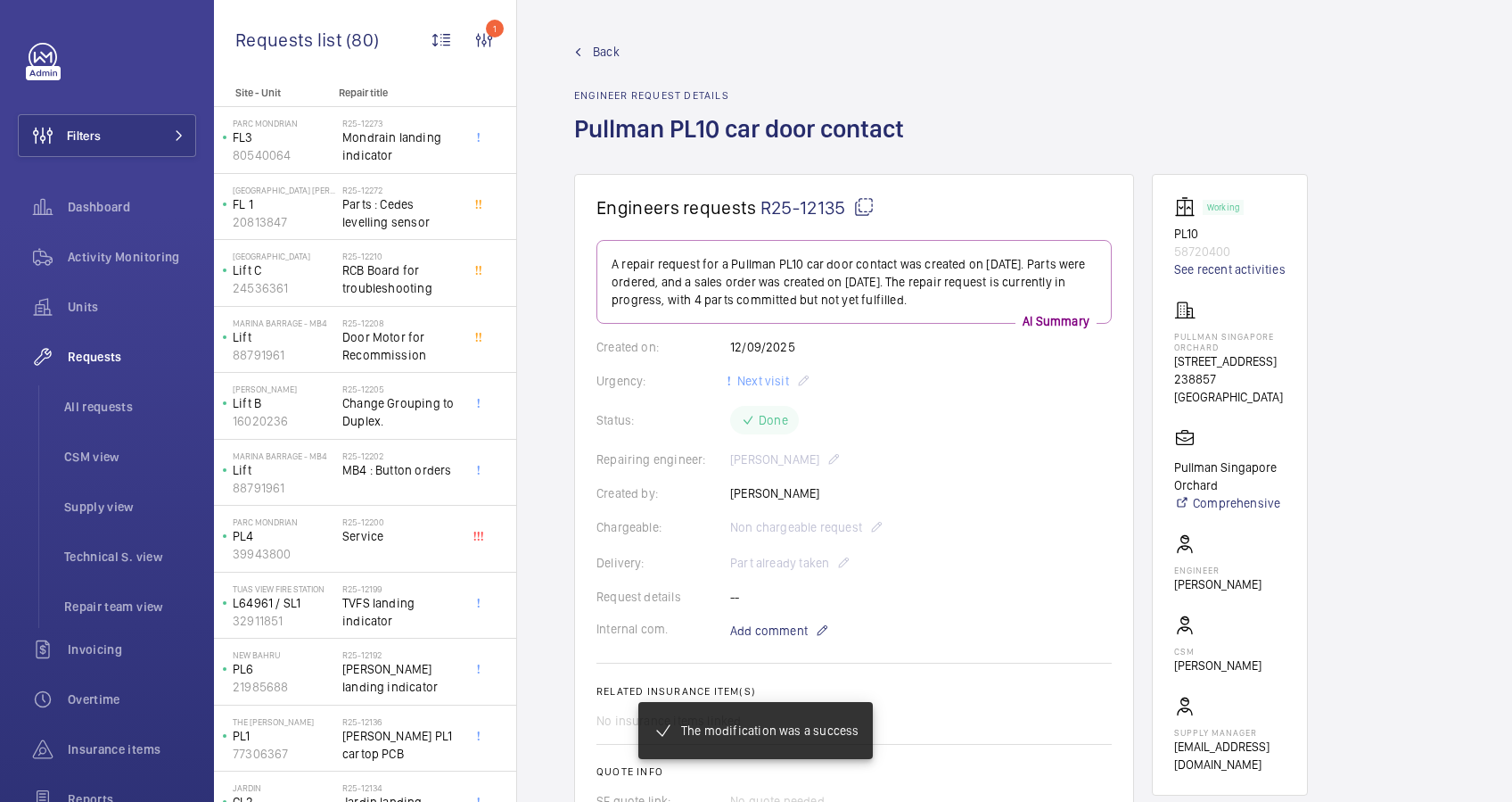
click at [601, 54] on span "Back" at bounding box center [605, 52] width 26 height 18
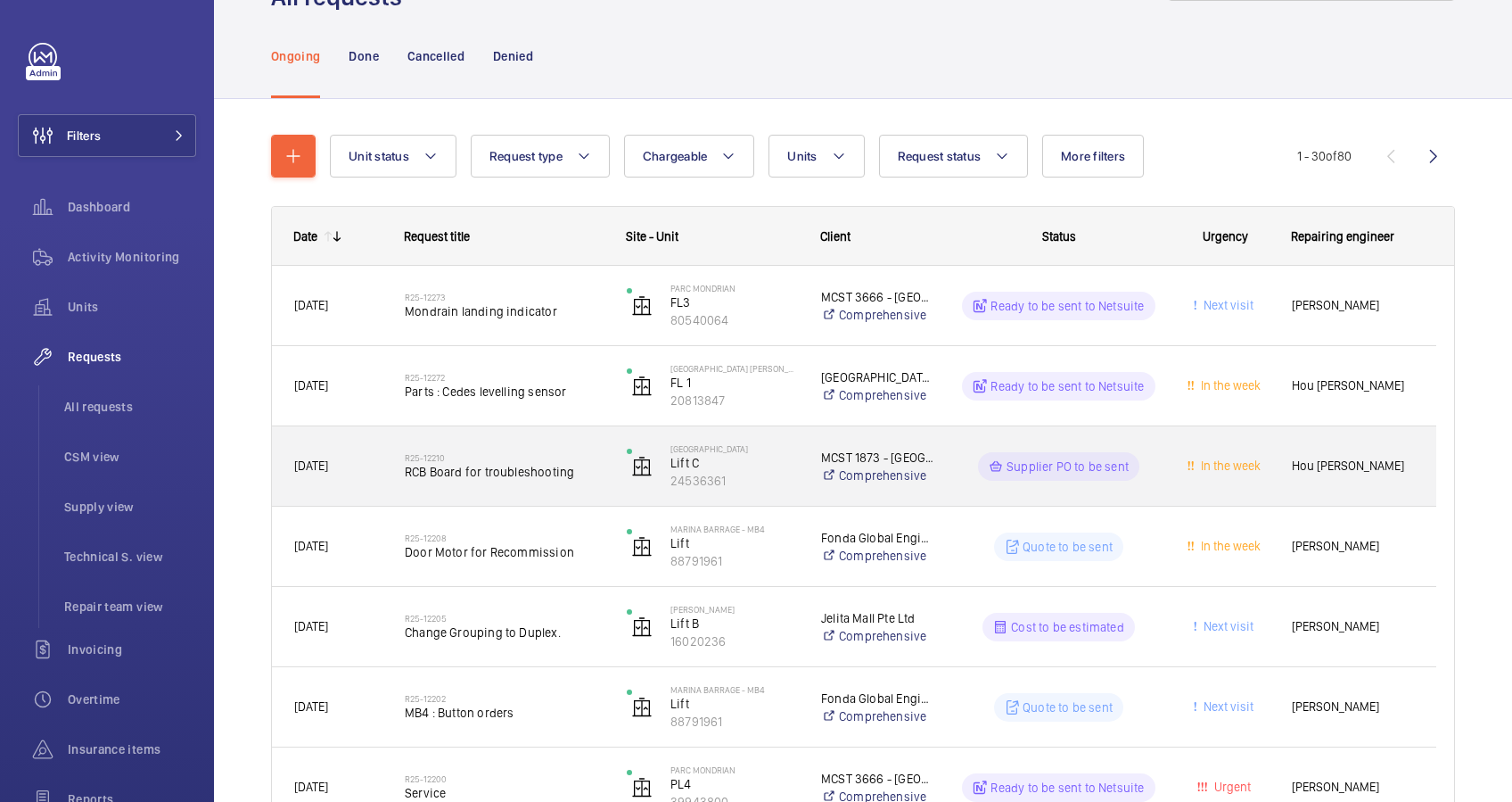
scroll to position [122, 0]
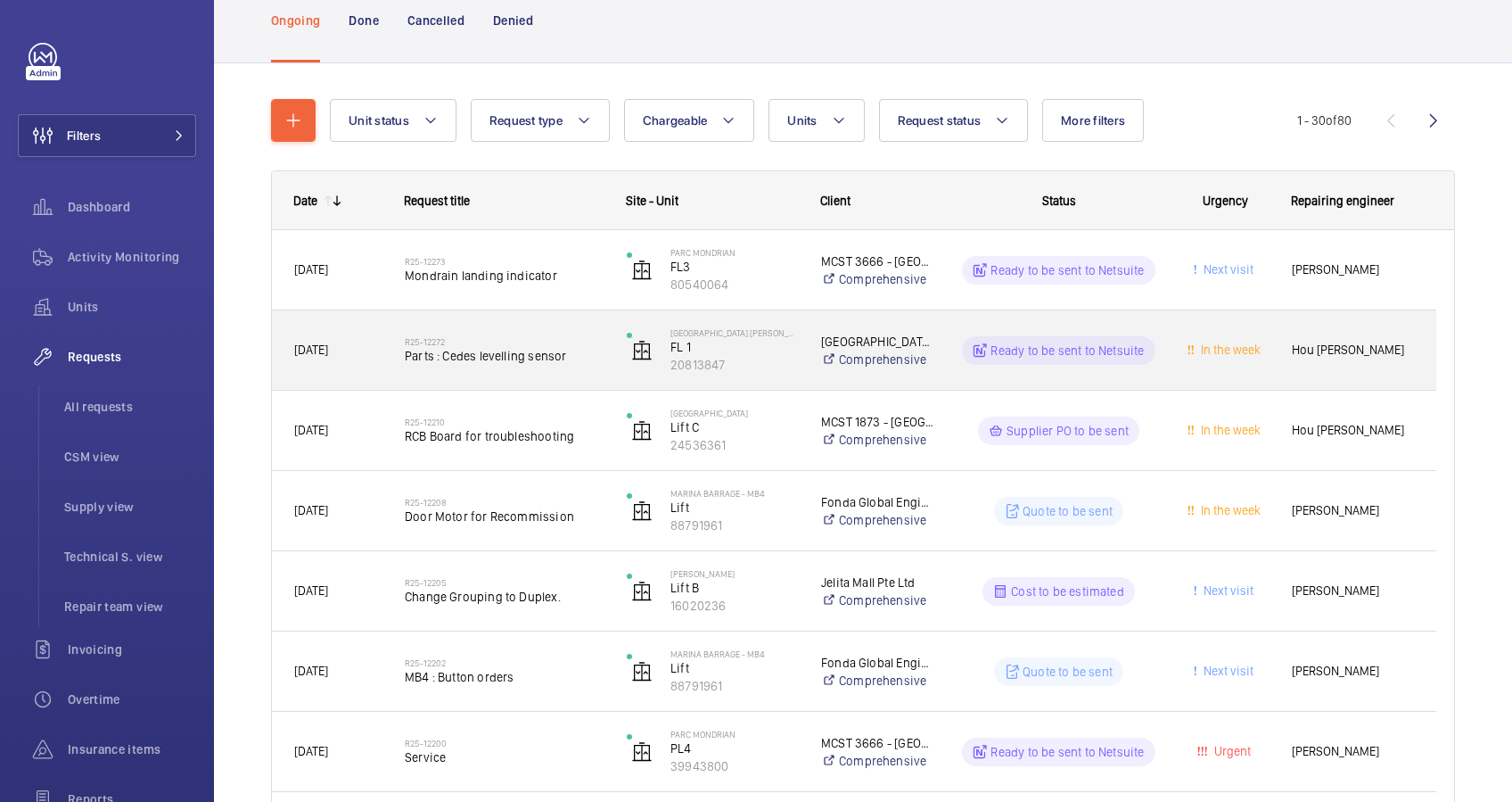
click at [584, 382] on div "R25-12272 Parts : Cedes levelling sensor" at bounding box center [494, 350] width 220 height 80
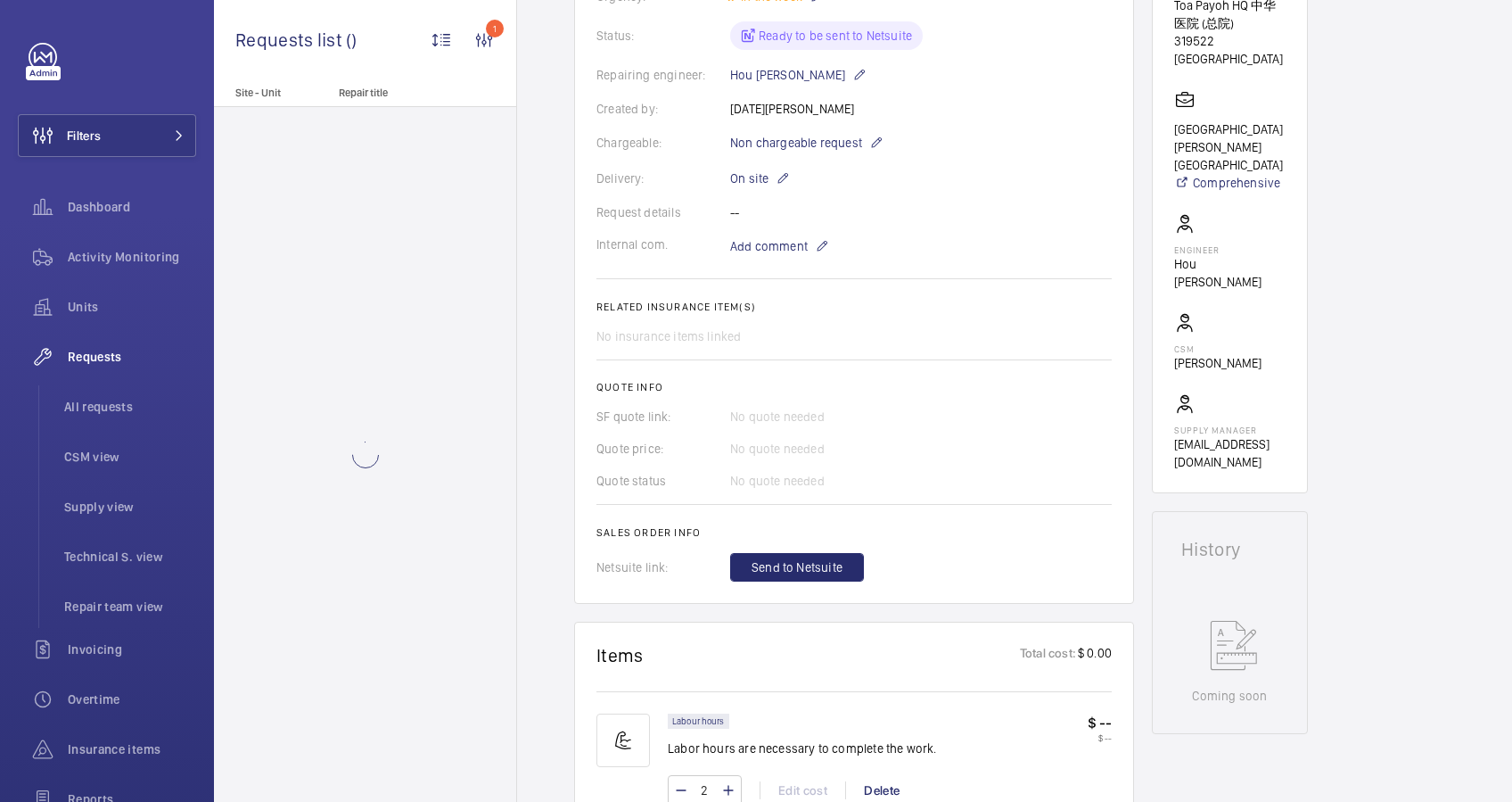
scroll to position [594, 0]
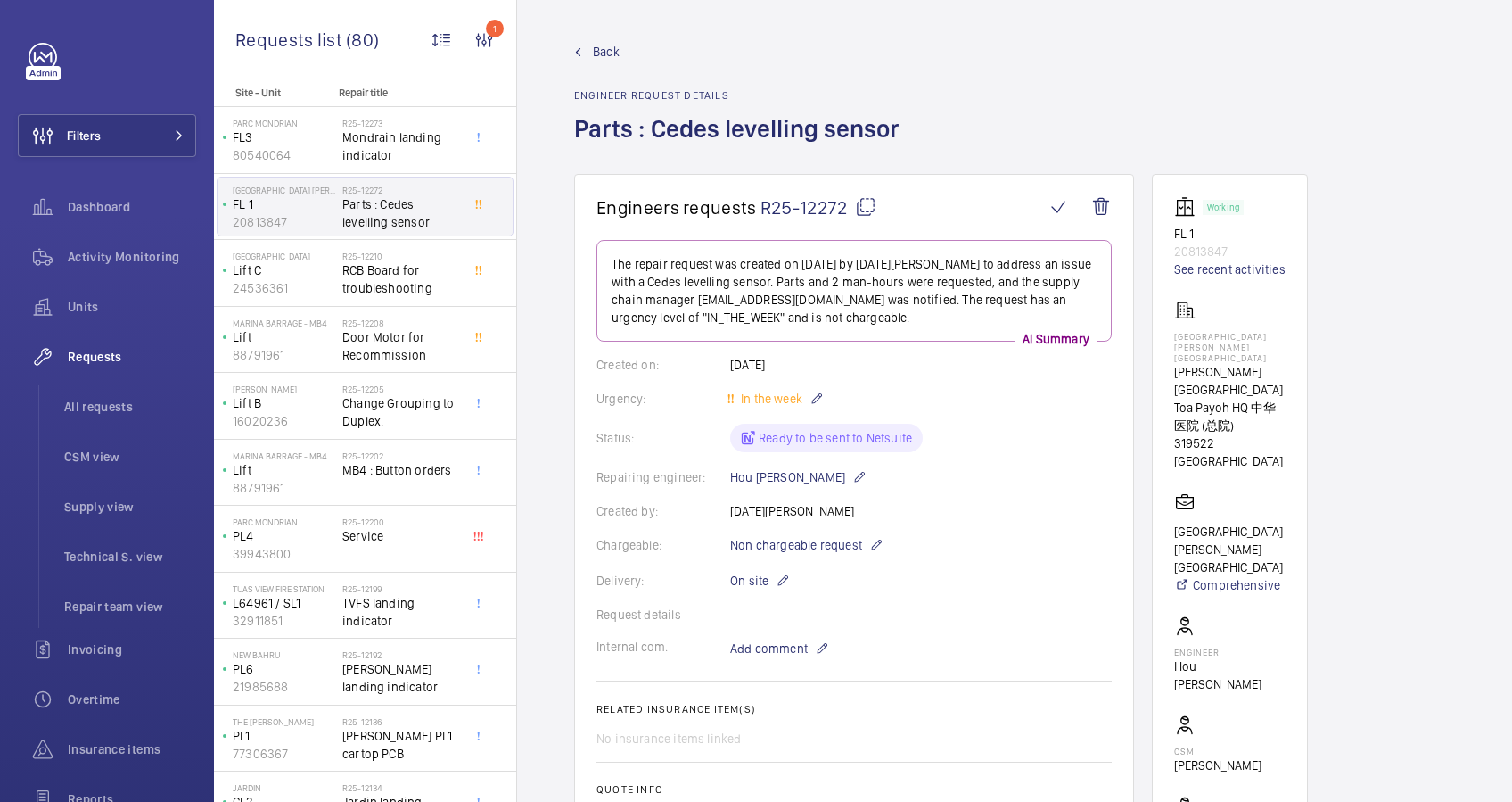
click at [600, 50] on span "Back" at bounding box center [605, 52] width 26 height 18
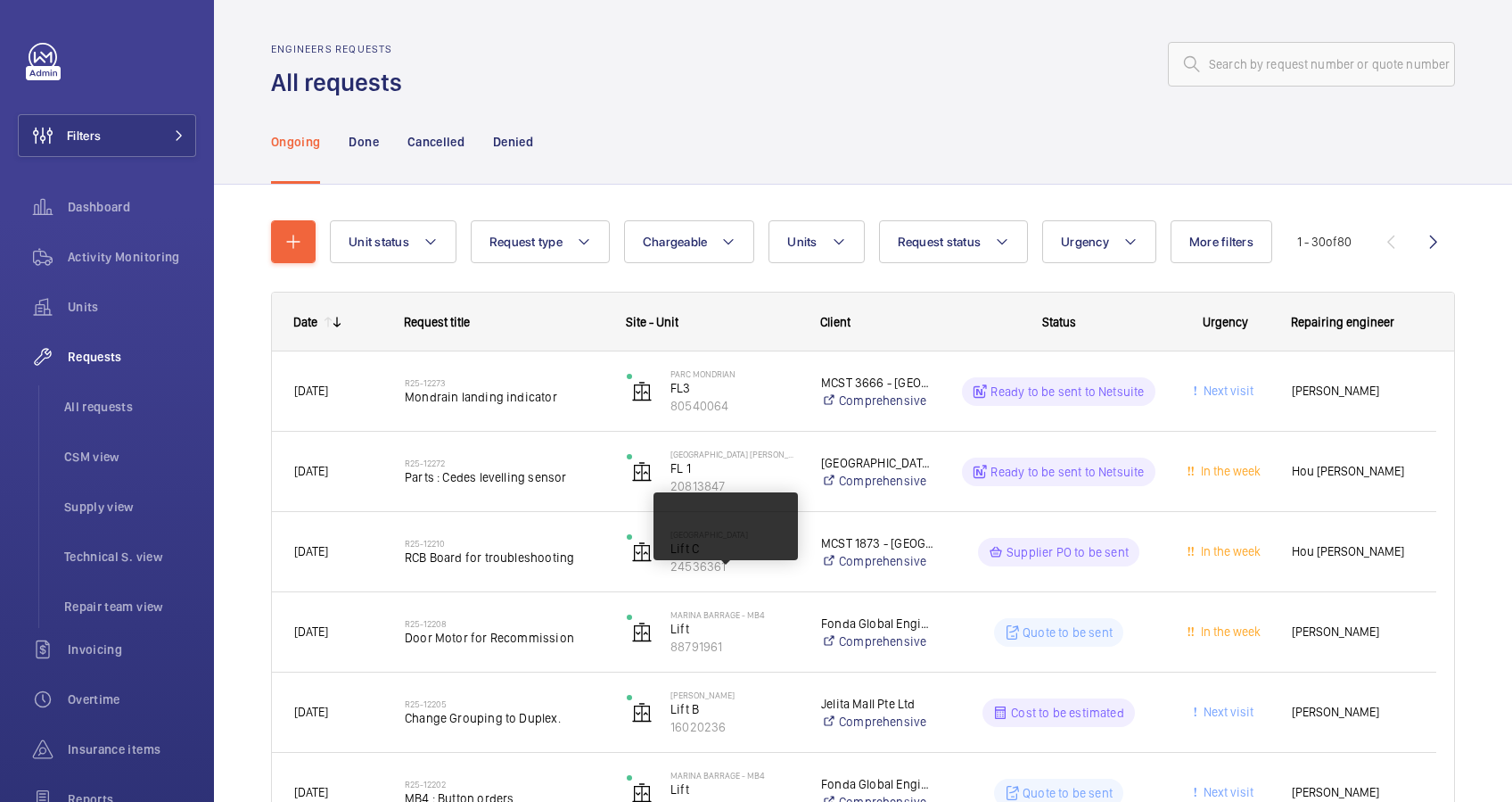
scroll to position [594, 0]
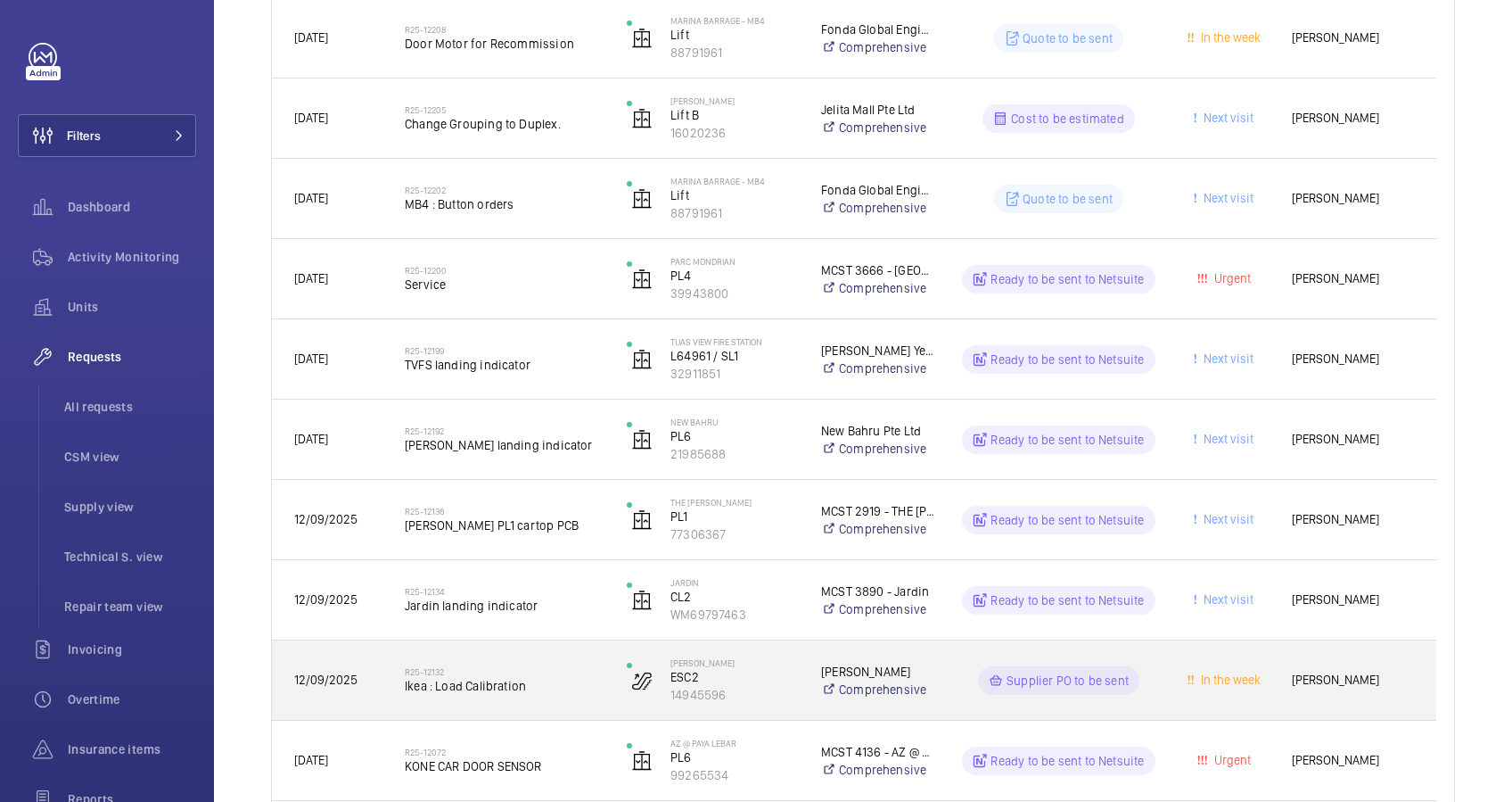
click at [562, 676] on span "Ikea : Load Calibration" at bounding box center [503, 685] width 199 height 18
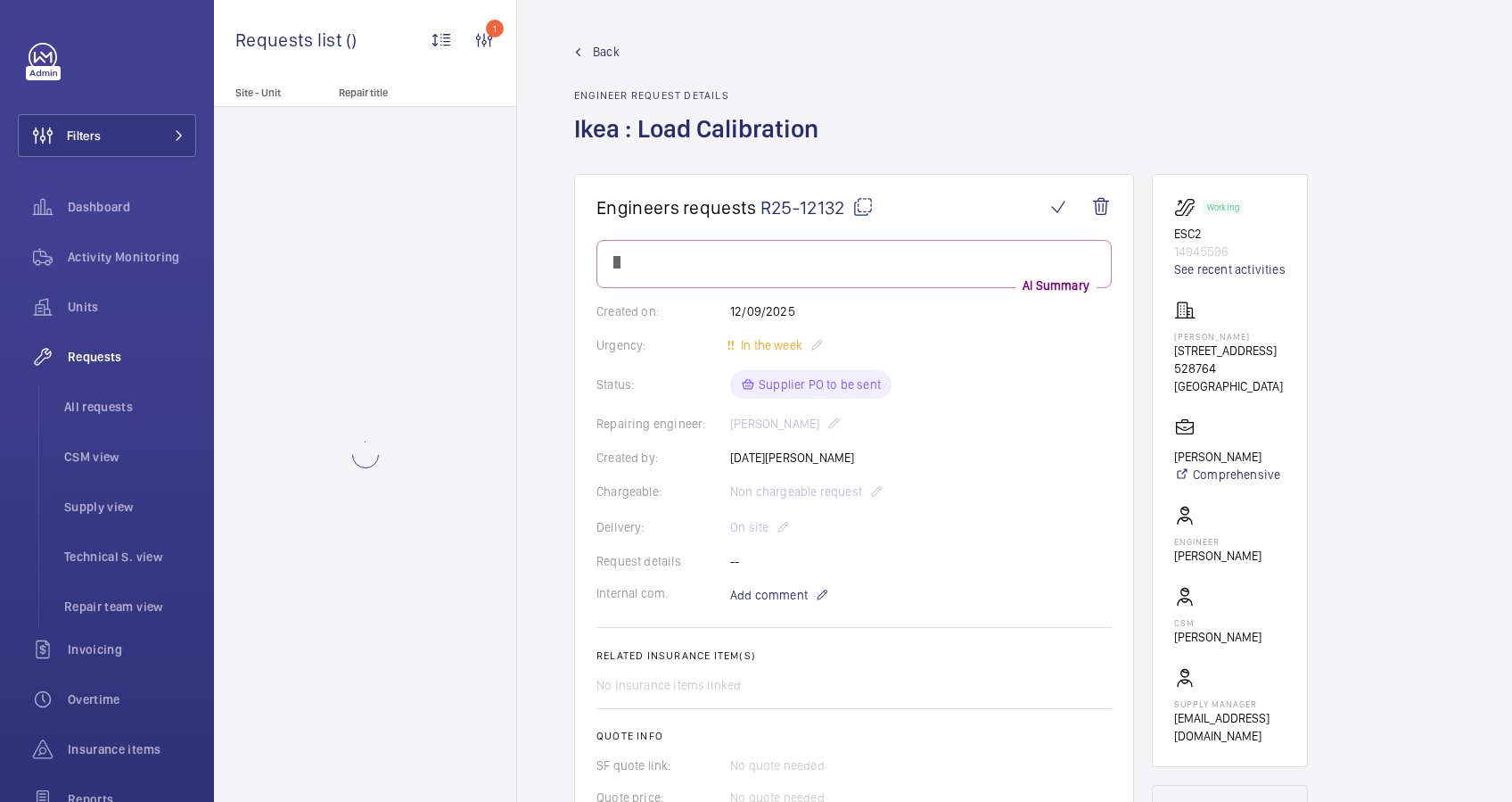
scroll to position [714, 0]
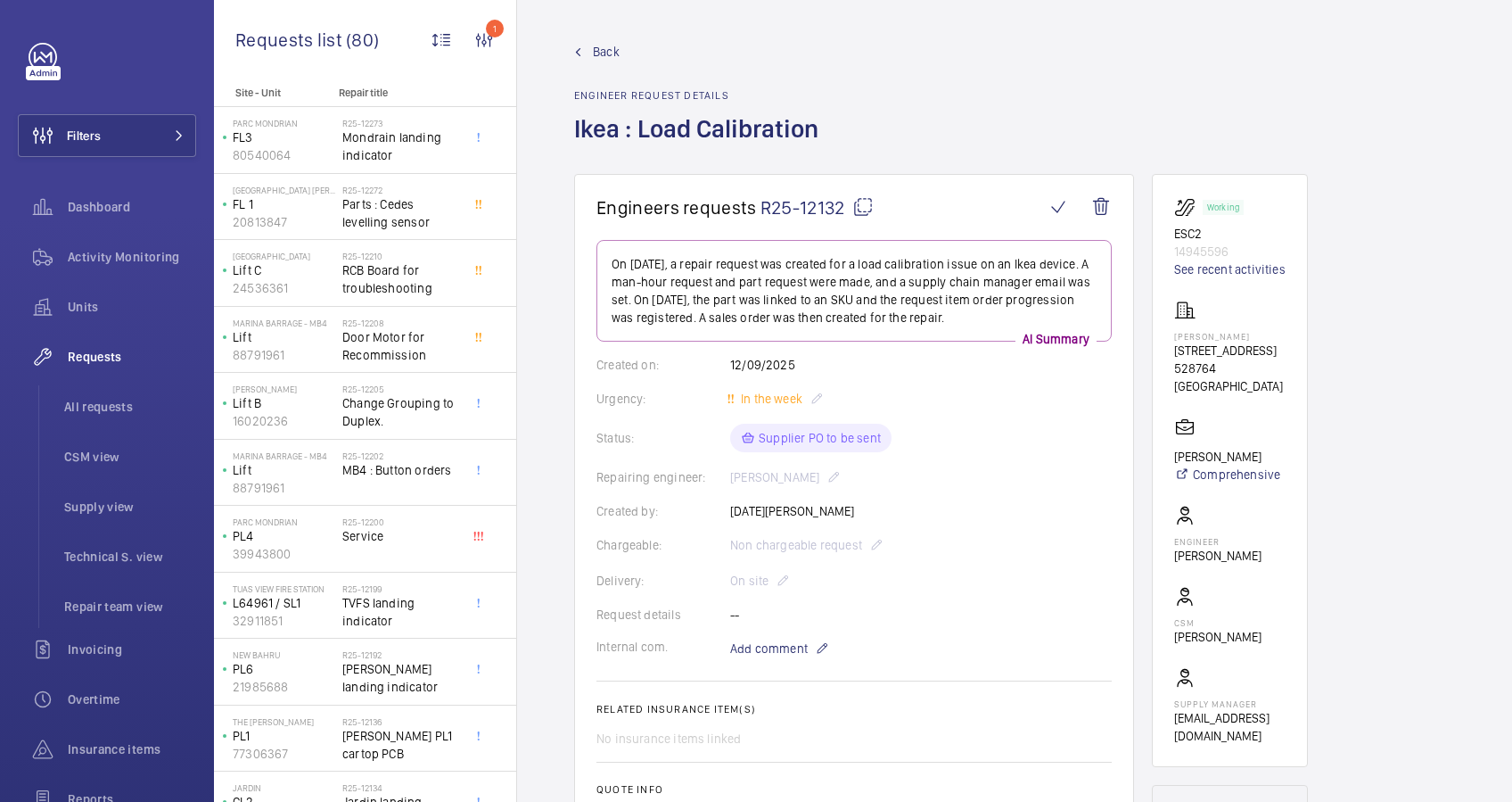
click at [599, 50] on span "Back" at bounding box center [605, 52] width 26 height 18
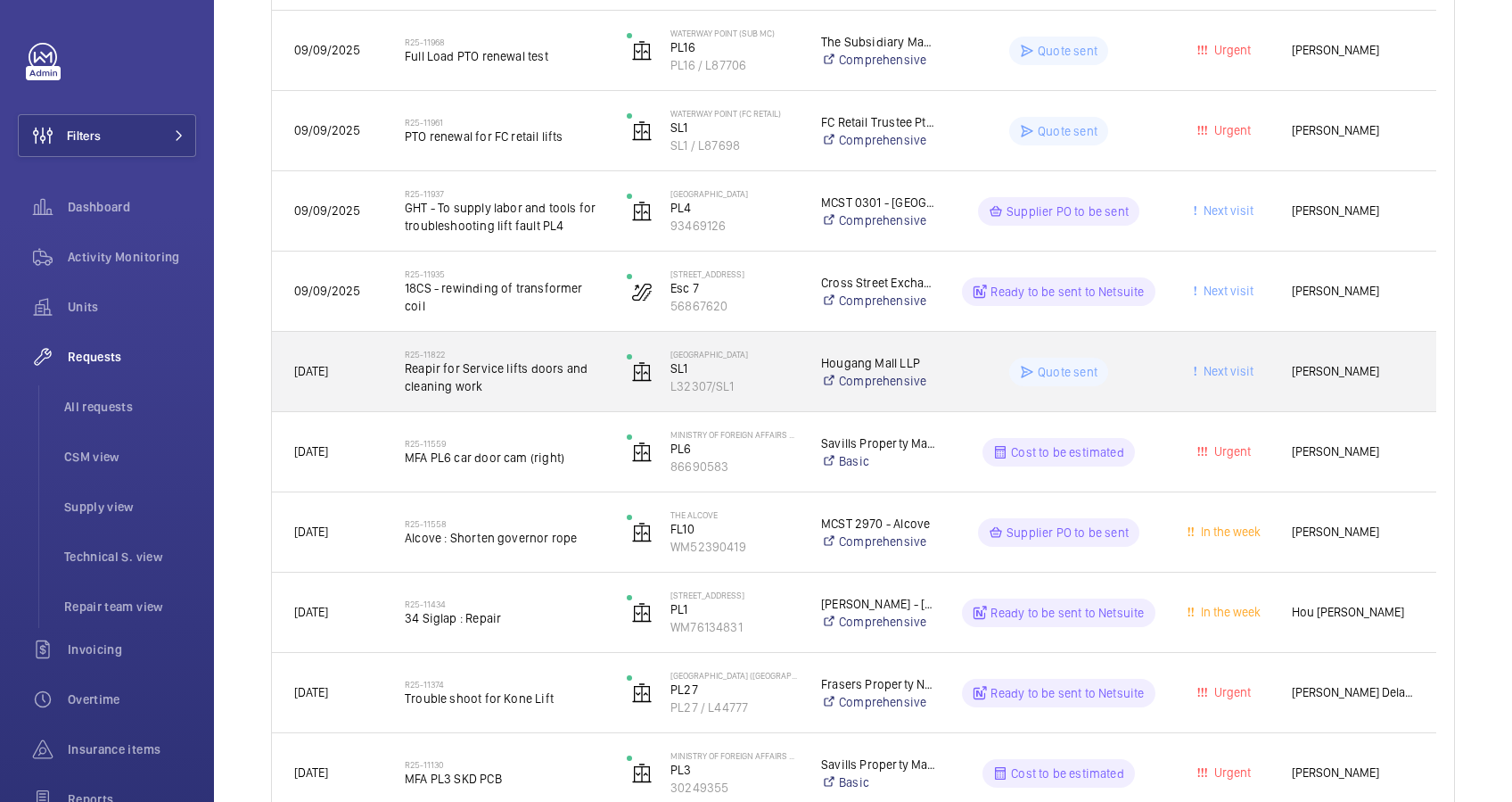
scroll to position [2044, 0]
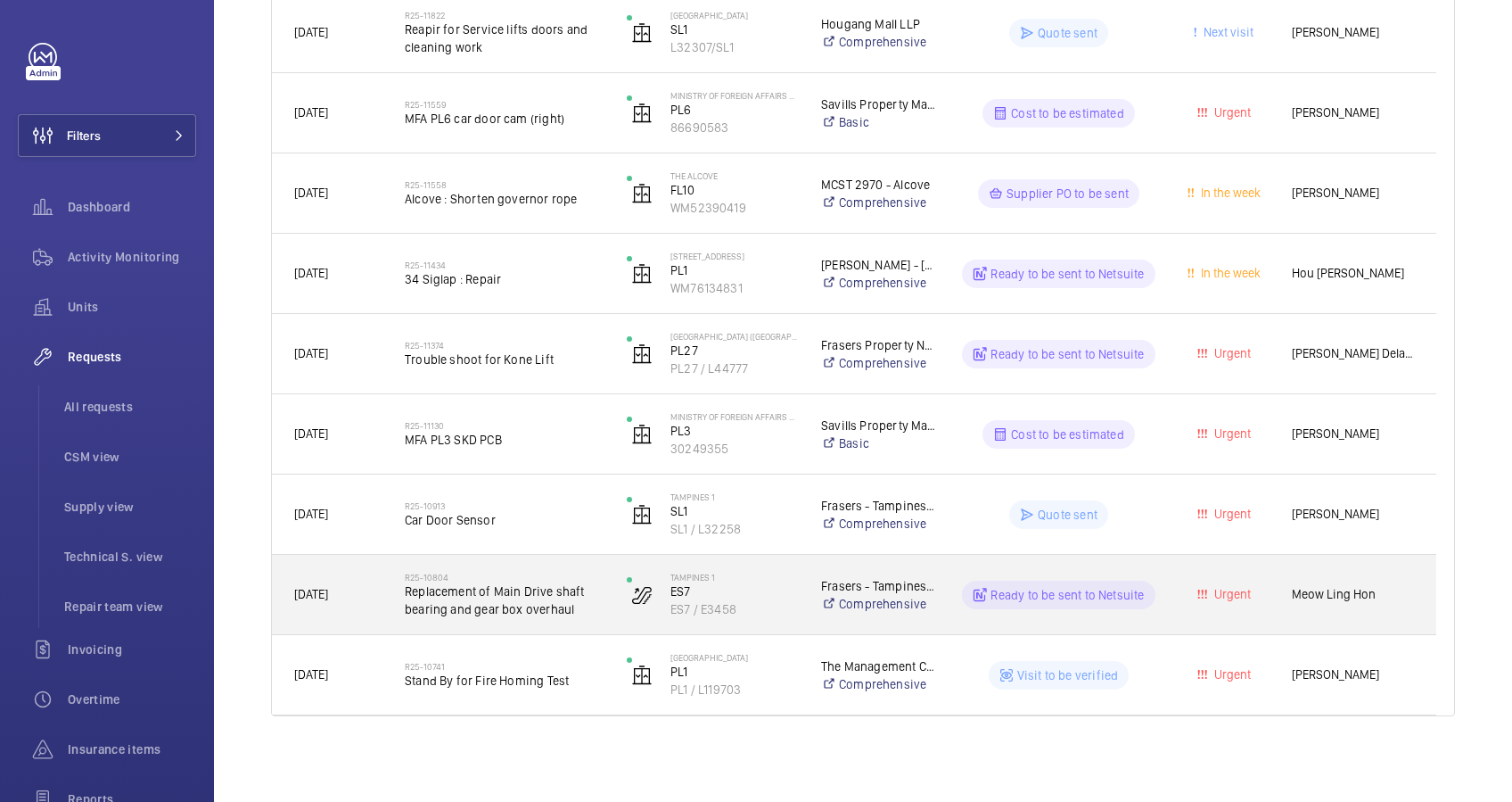
click at [385, 618] on div "R25-10804 Replacement of Main Drive shaft bearing and gear box overhaul" at bounding box center [494, 595] width 220 height 80
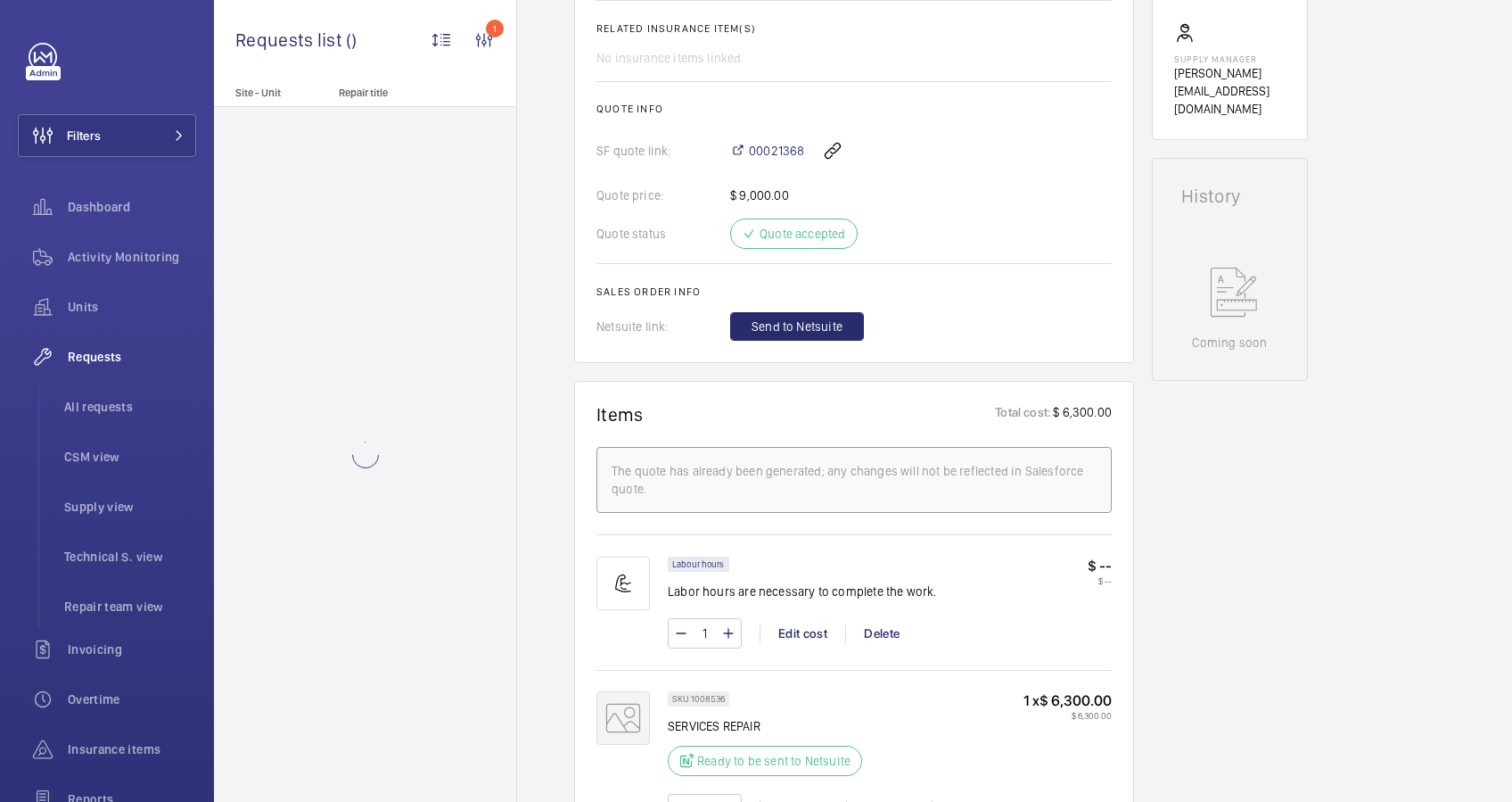
scroll to position [767, 0]
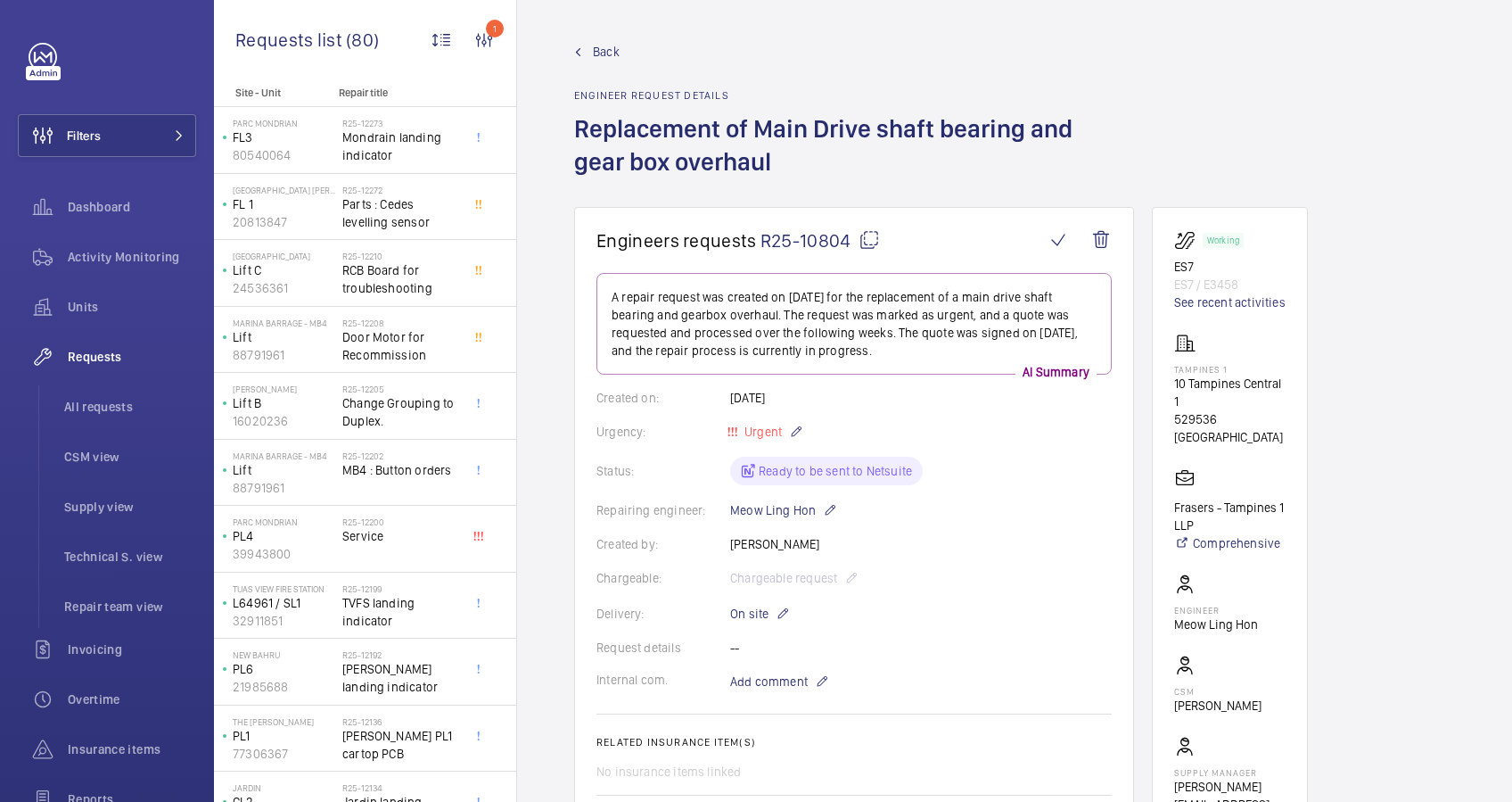
click at [605, 55] on span "Back" at bounding box center [605, 52] width 26 height 18
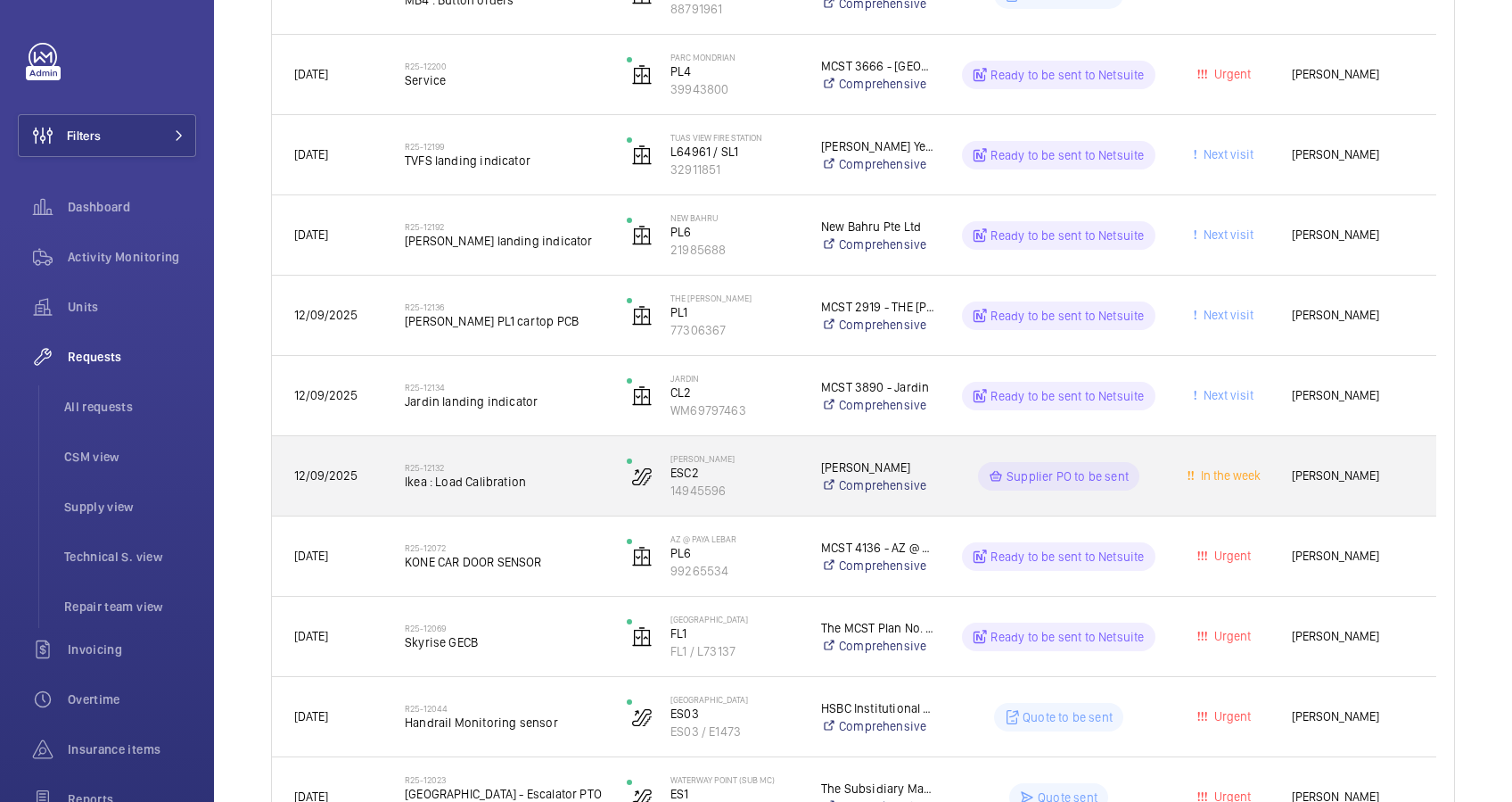
scroll to position [834, 0]
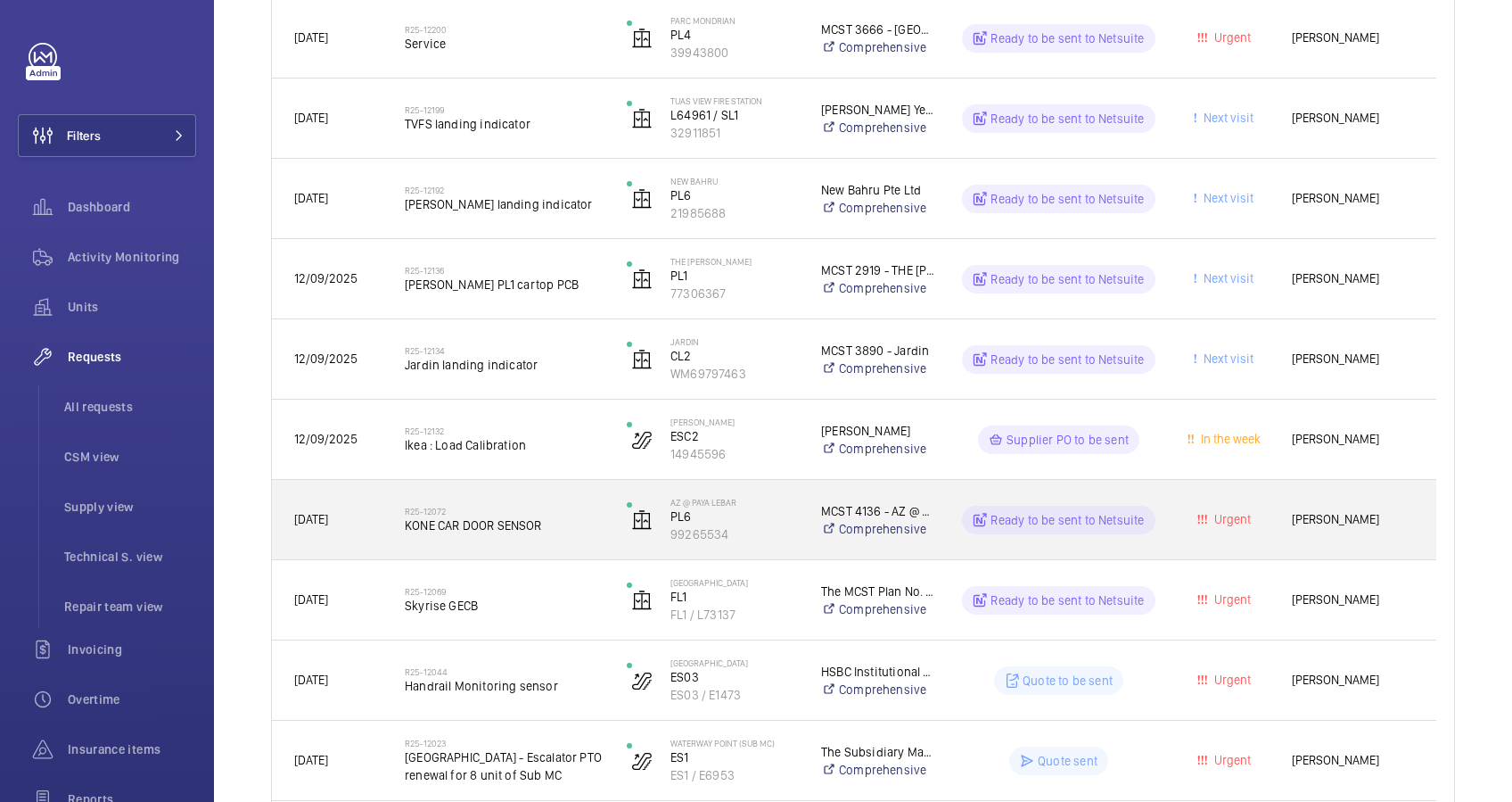
click at [364, 533] on div "[DATE]" at bounding box center [327, 519] width 109 height 56
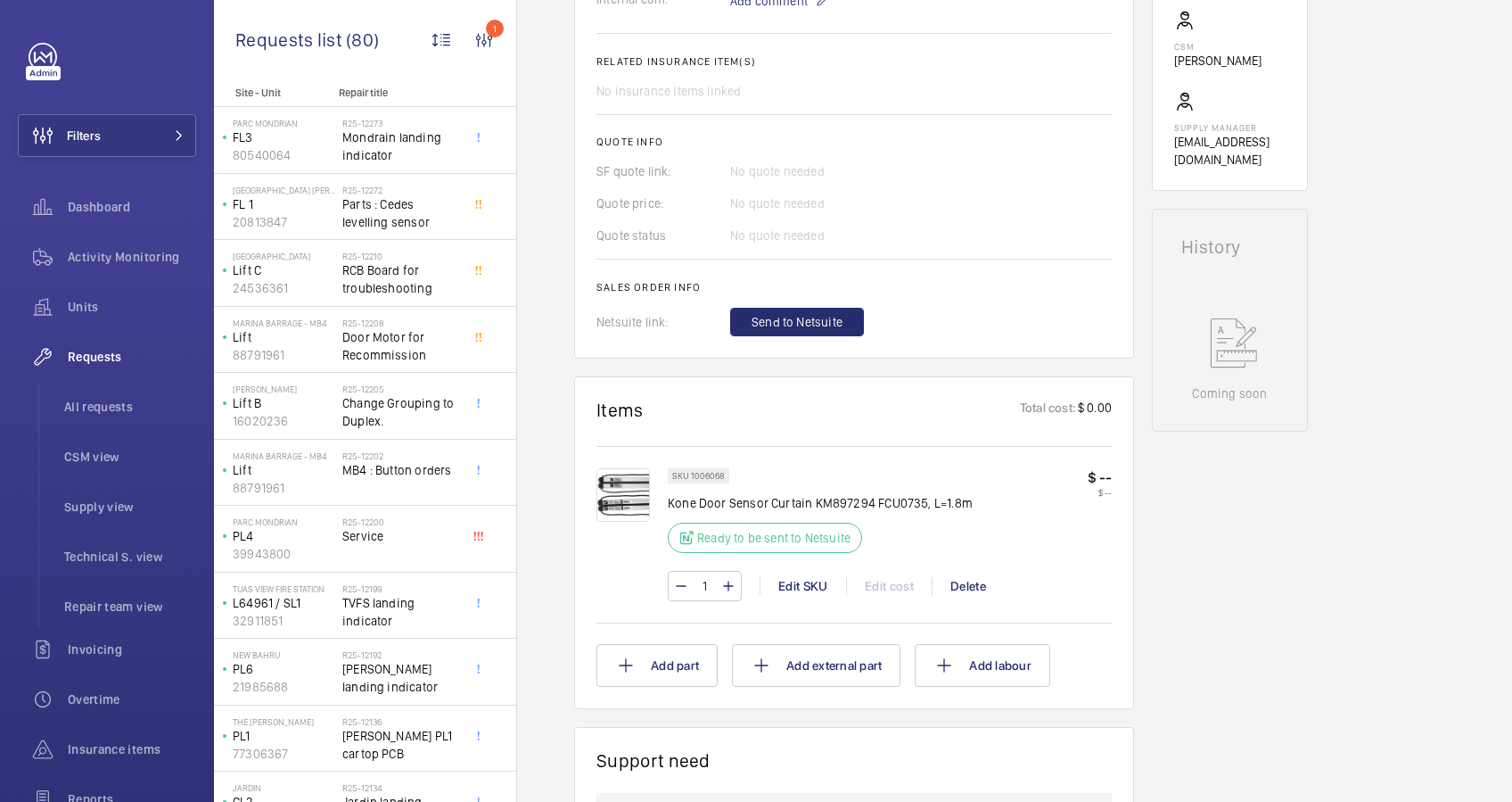
scroll to position [629, 0]
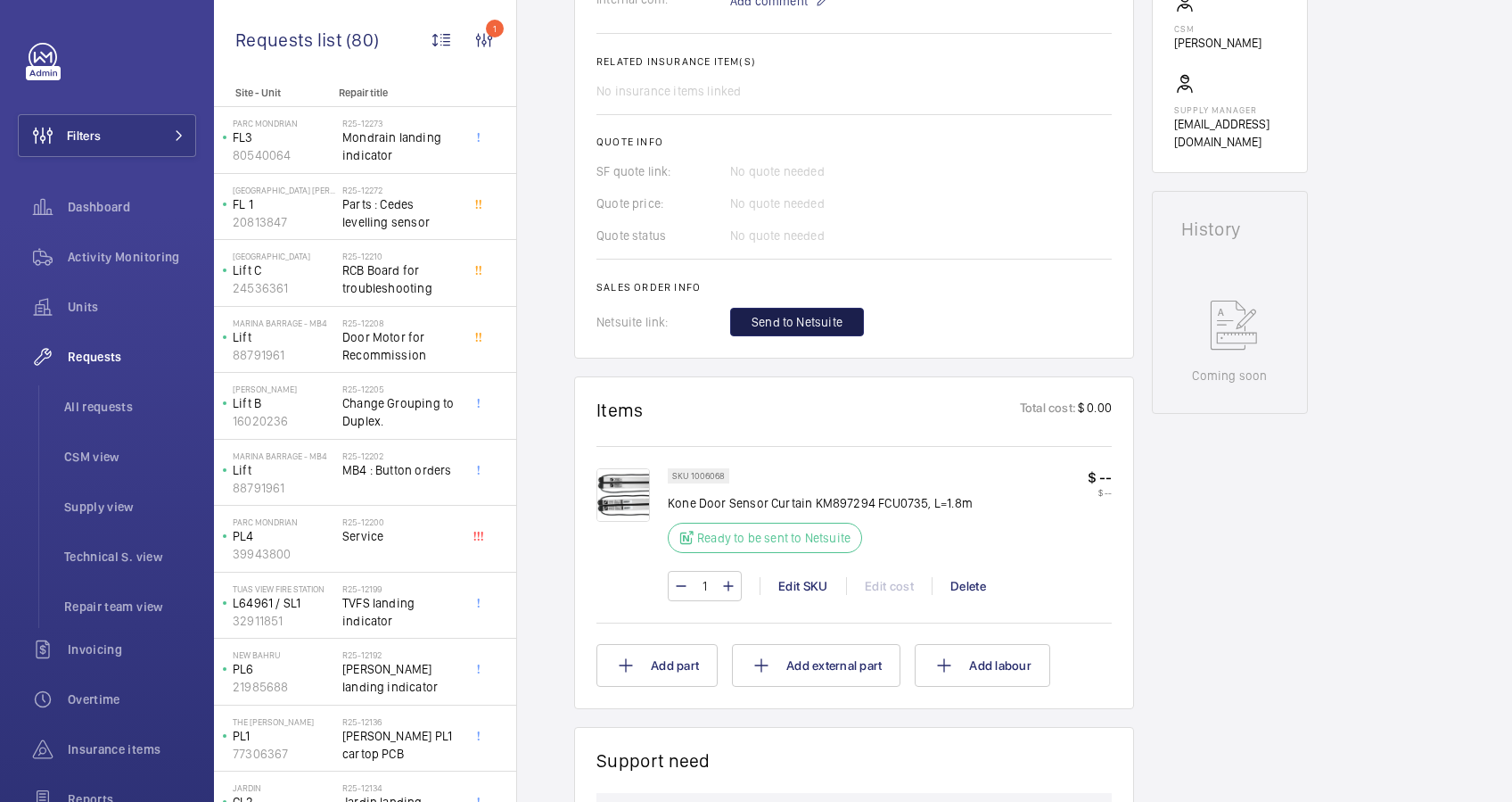
click at [799, 318] on span "Send to Netsuite" at bounding box center [797, 322] width 91 height 18
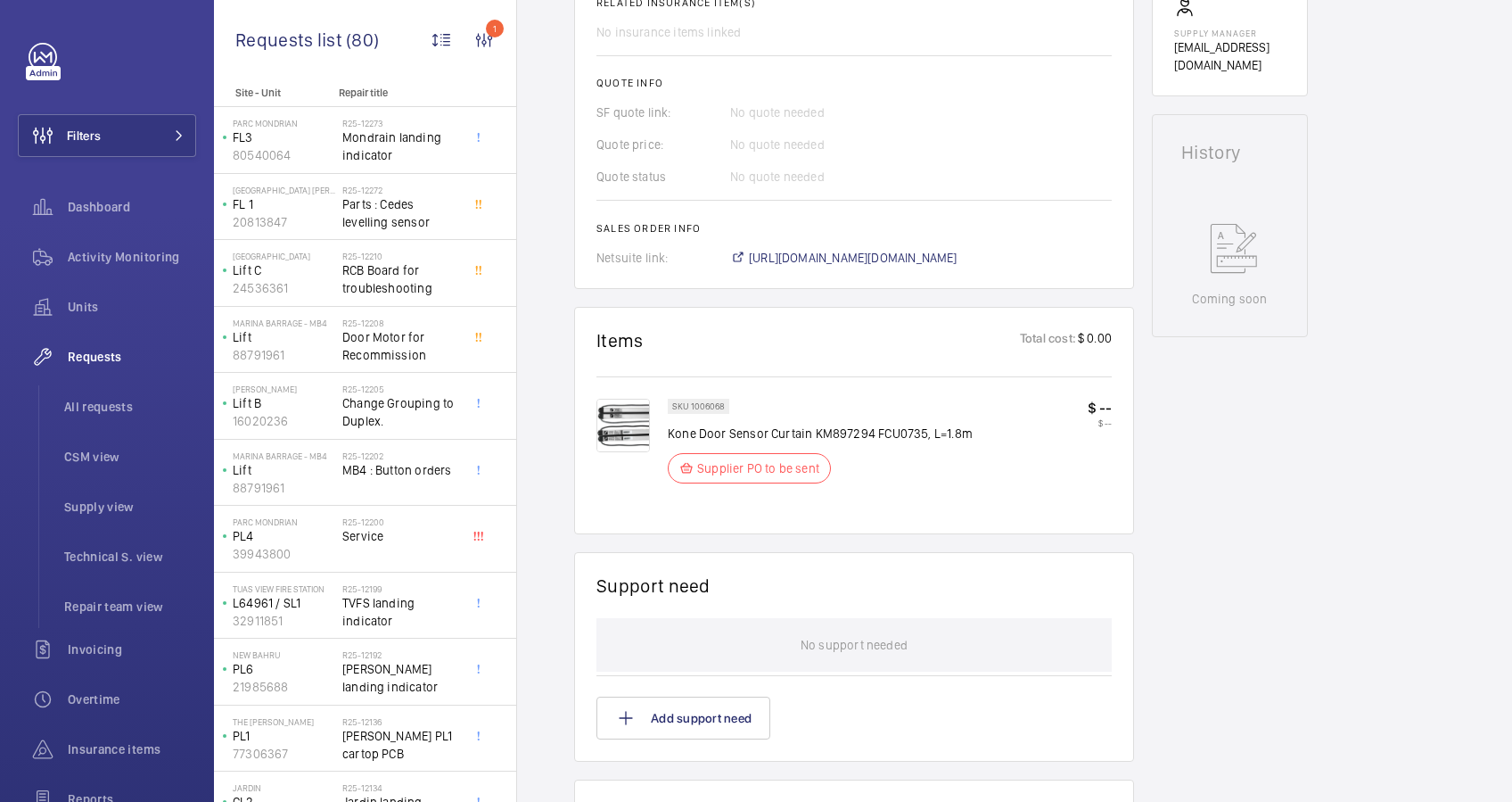
scroll to position [714, 0]
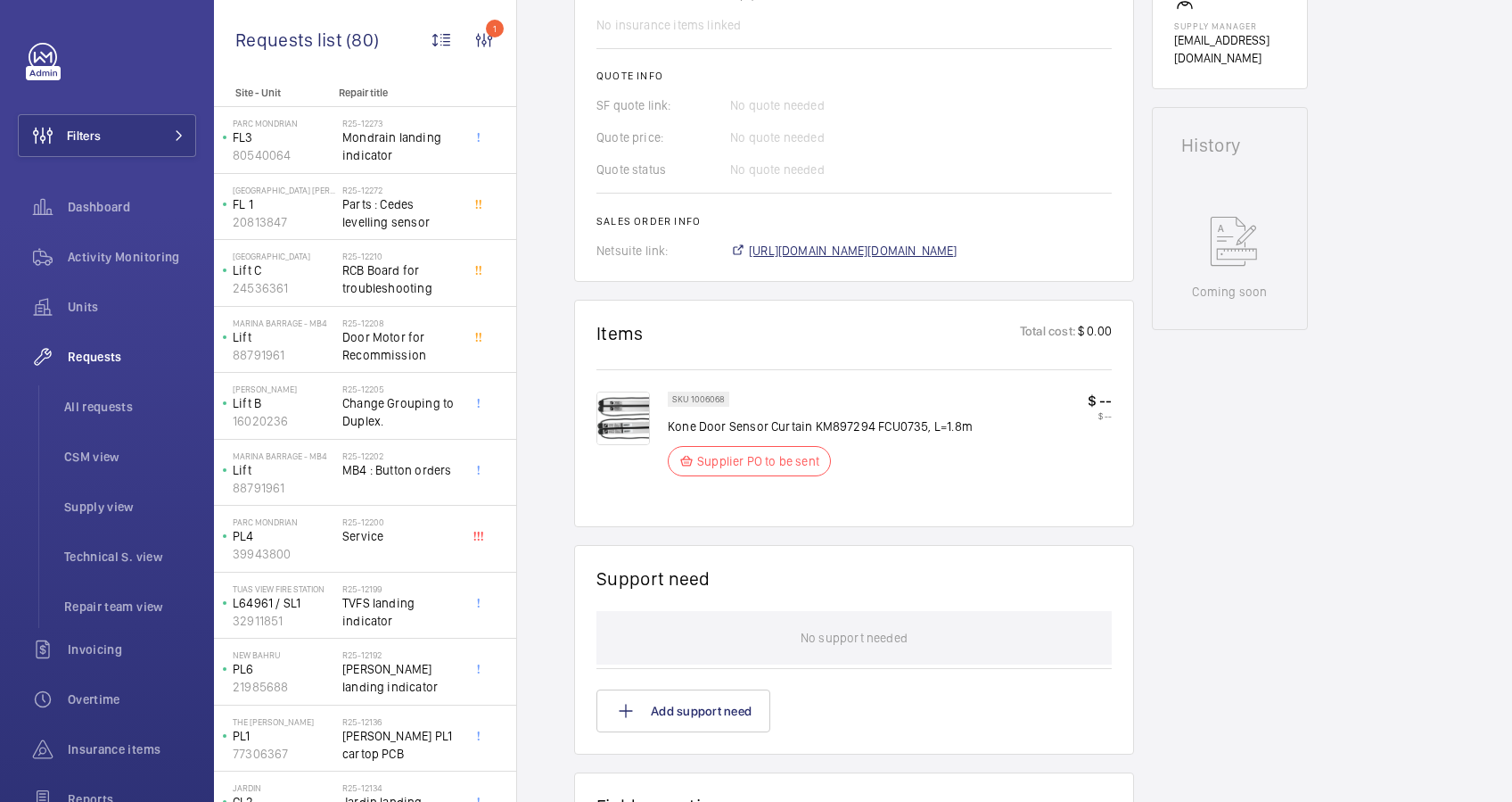
click at [895, 241] on span "[URL][DOMAIN_NAME][DOMAIN_NAME]" at bounding box center [853, 250] width 209 height 18
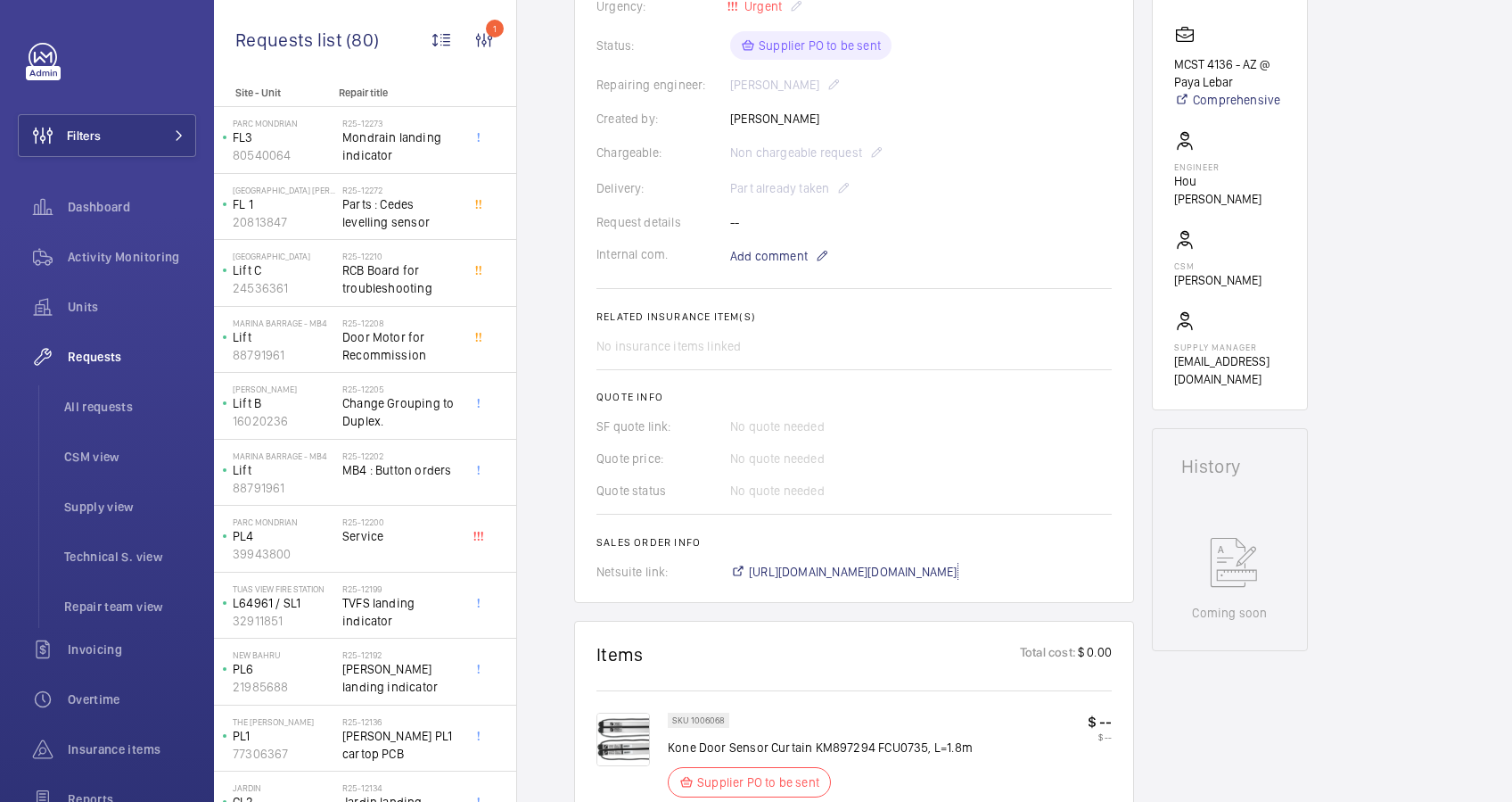
scroll to position [238, 0]
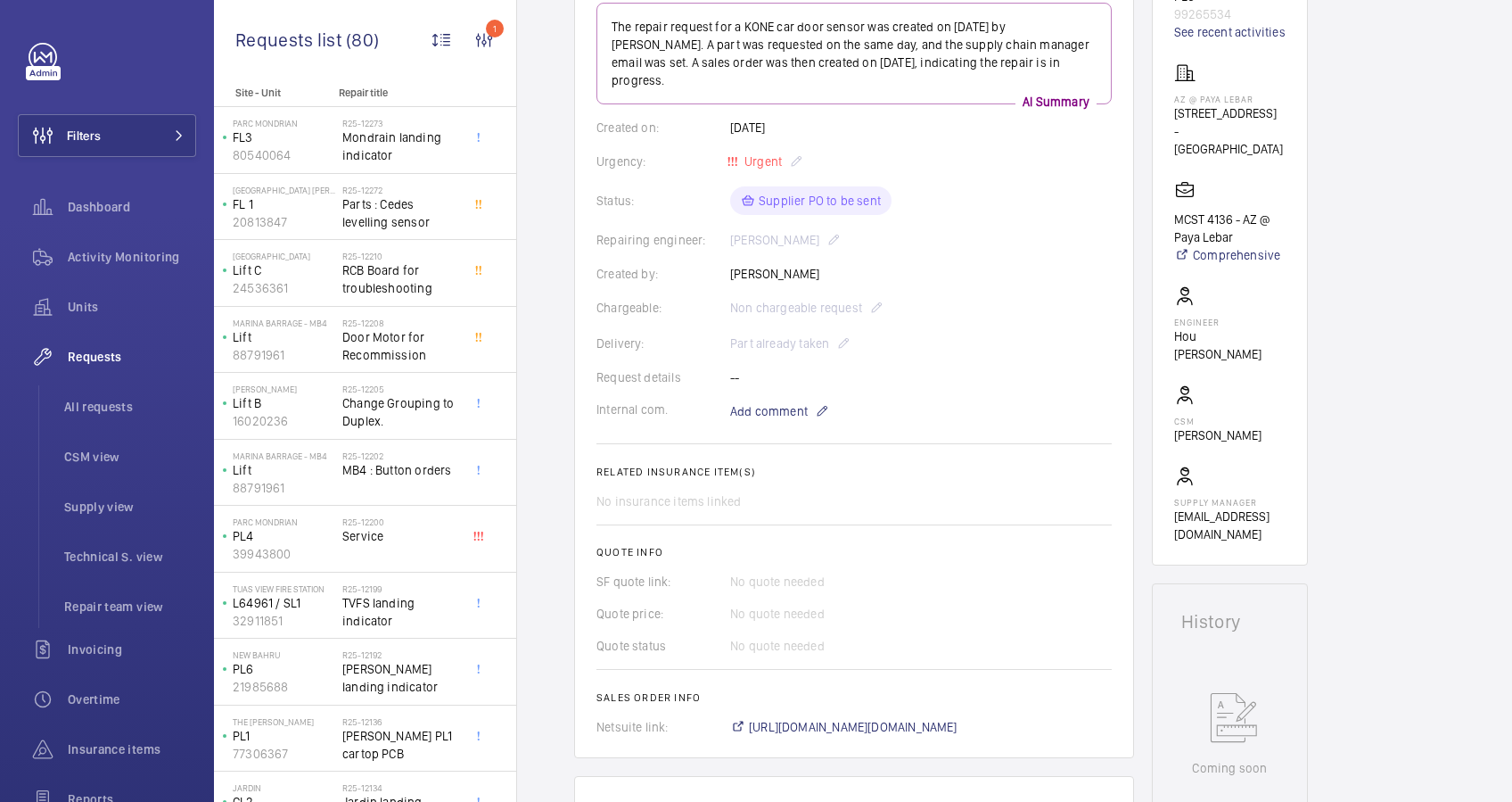
click at [978, 375] on wm-front-card-body "The repair request for a KONE car door sensor was created on [DATE] by [PERSON_…" at bounding box center [854, 369] width 515 height 733
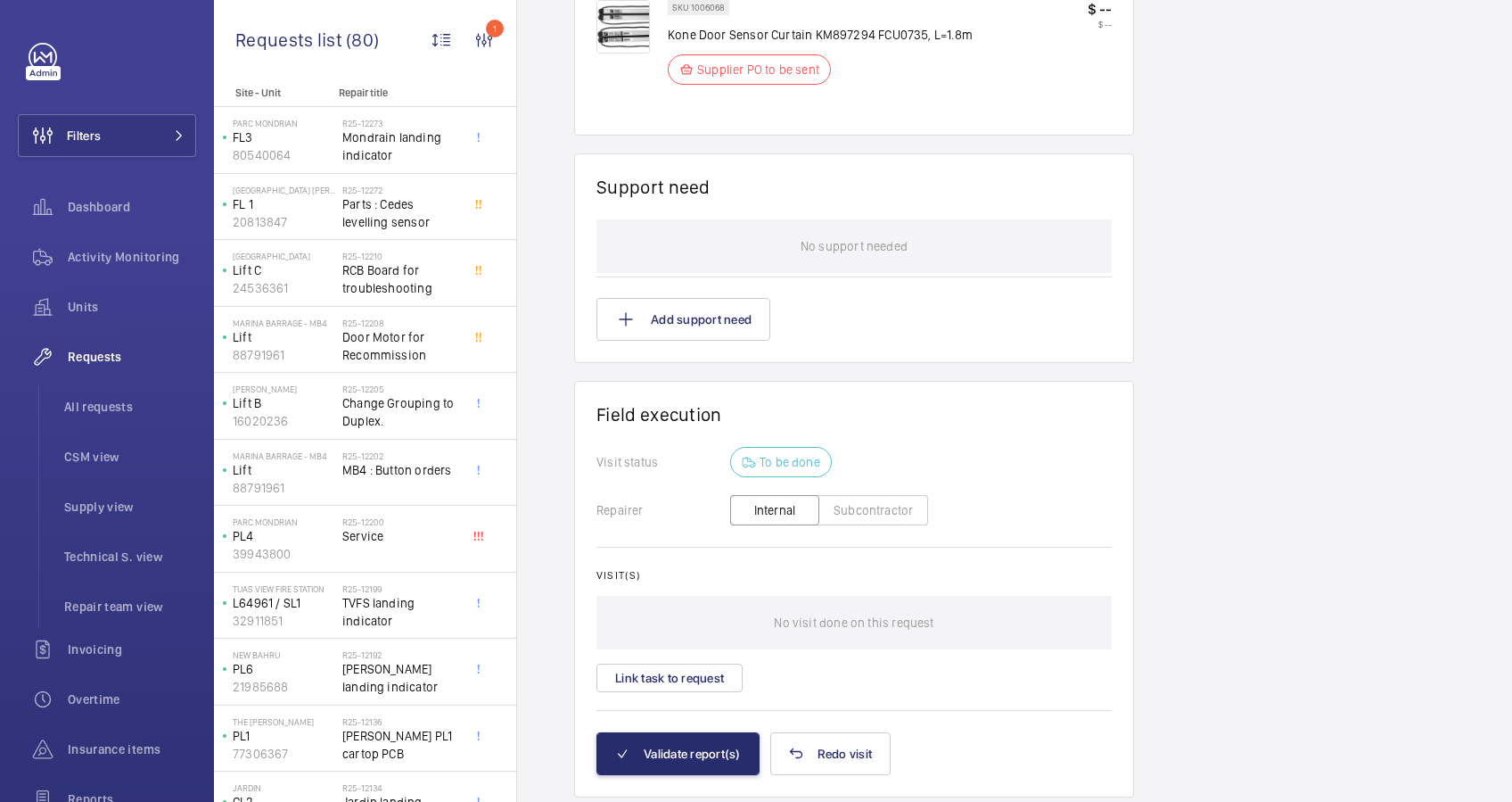
scroll to position [1139, 0]
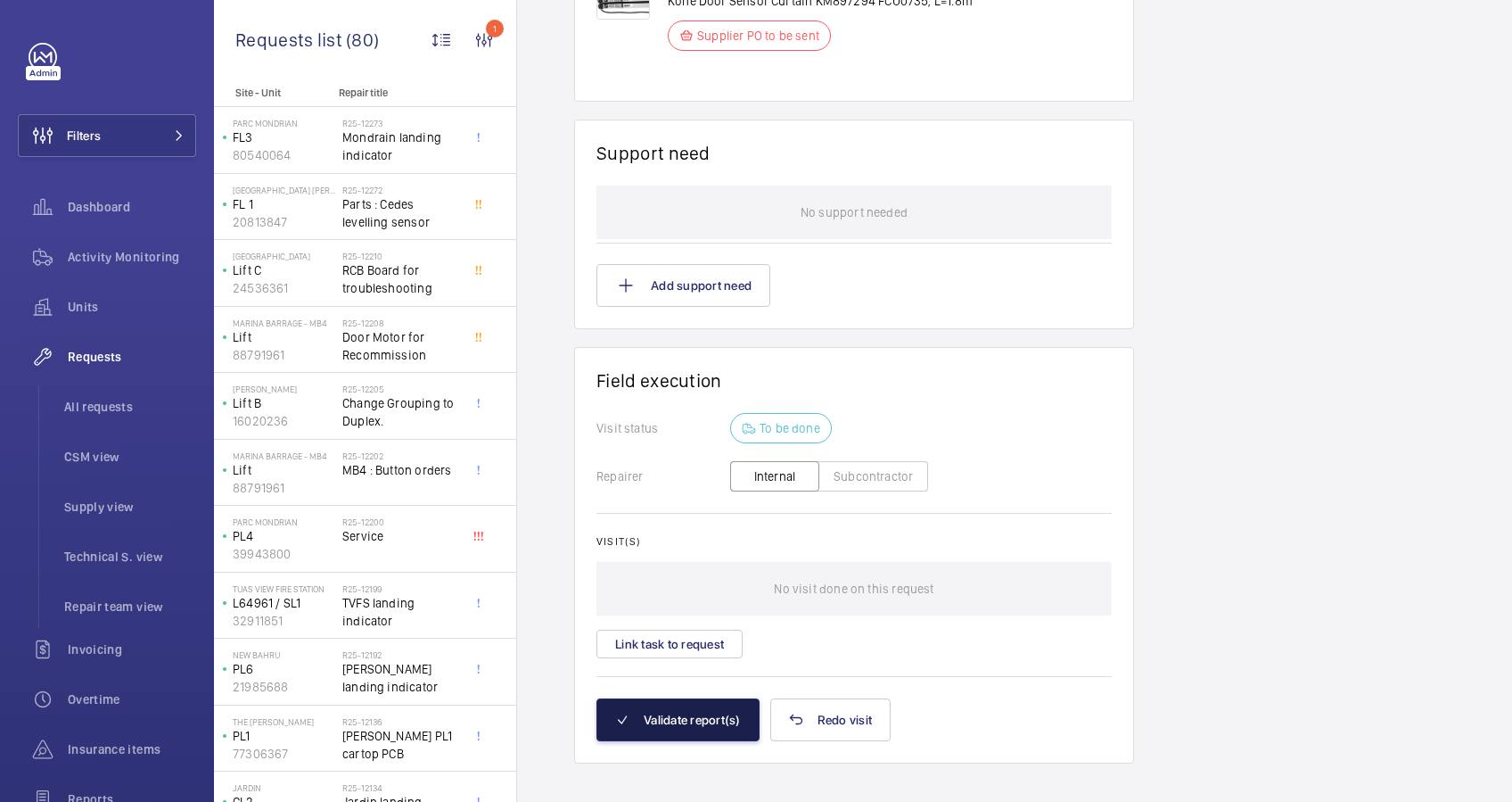
click at [710, 704] on button "Validate report(s)" at bounding box center [678, 720] width 163 height 43
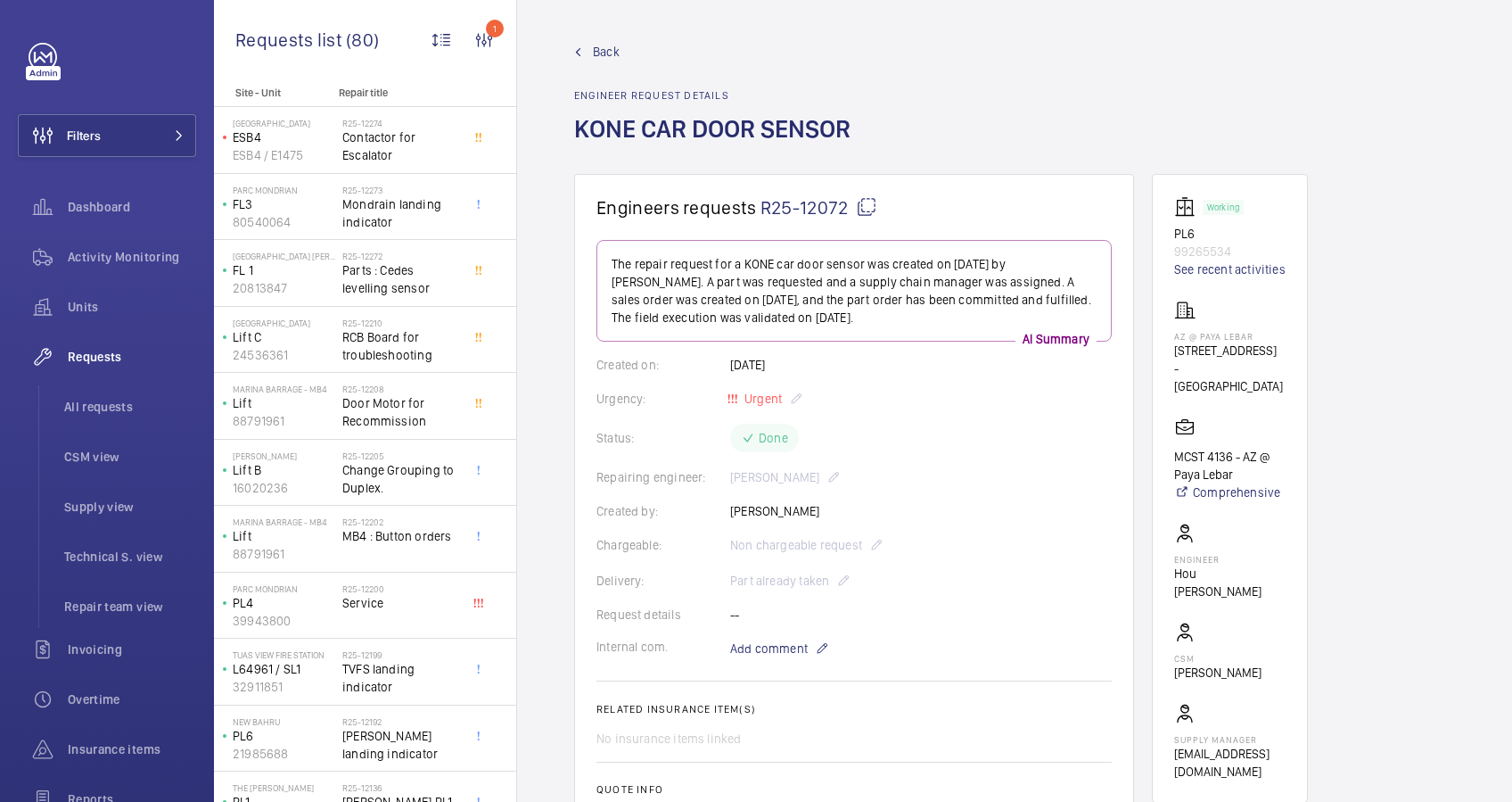
click at [594, 50] on span "Back" at bounding box center [605, 52] width 26 height 18
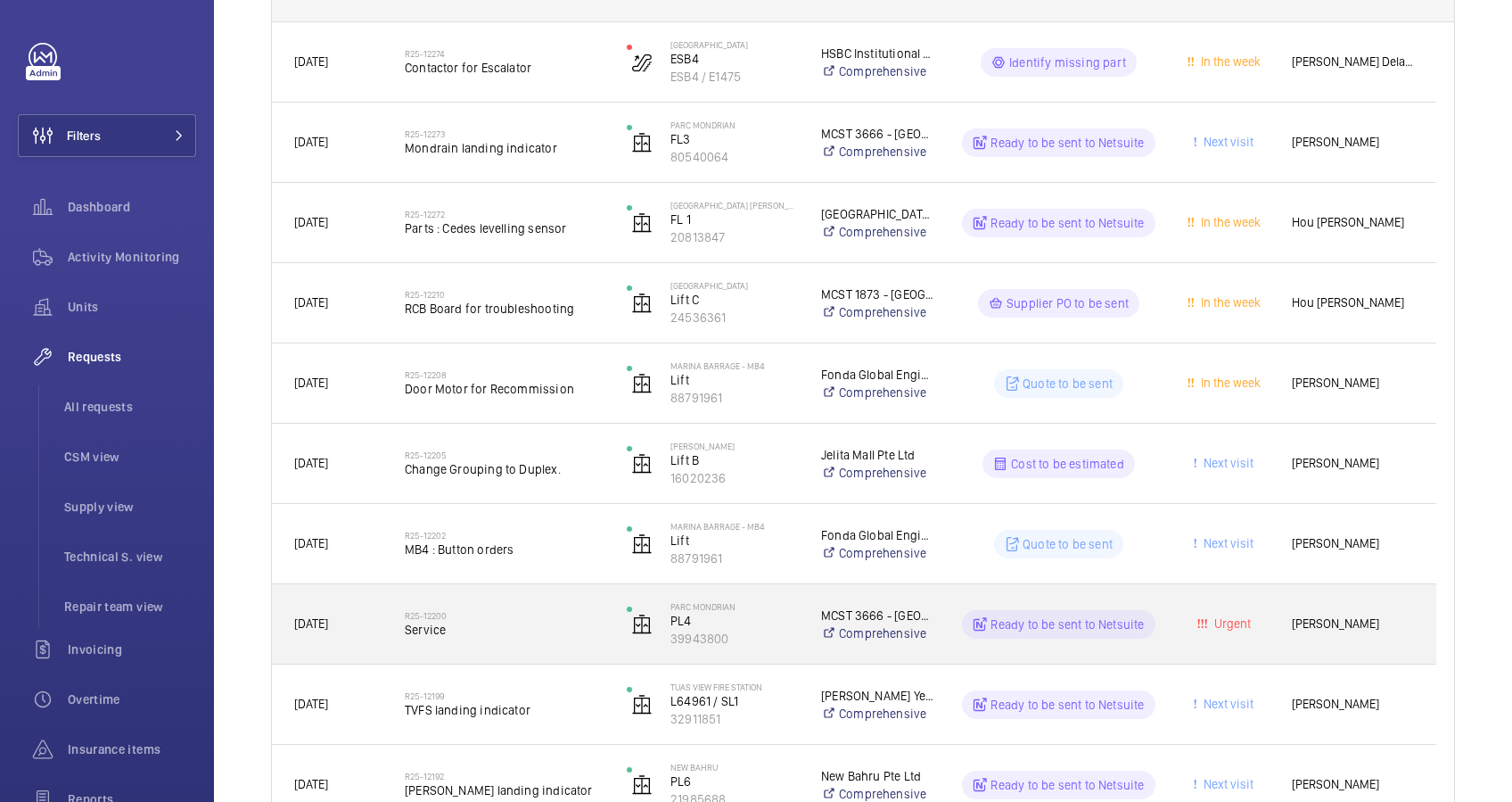
scroll to position [356, 0]
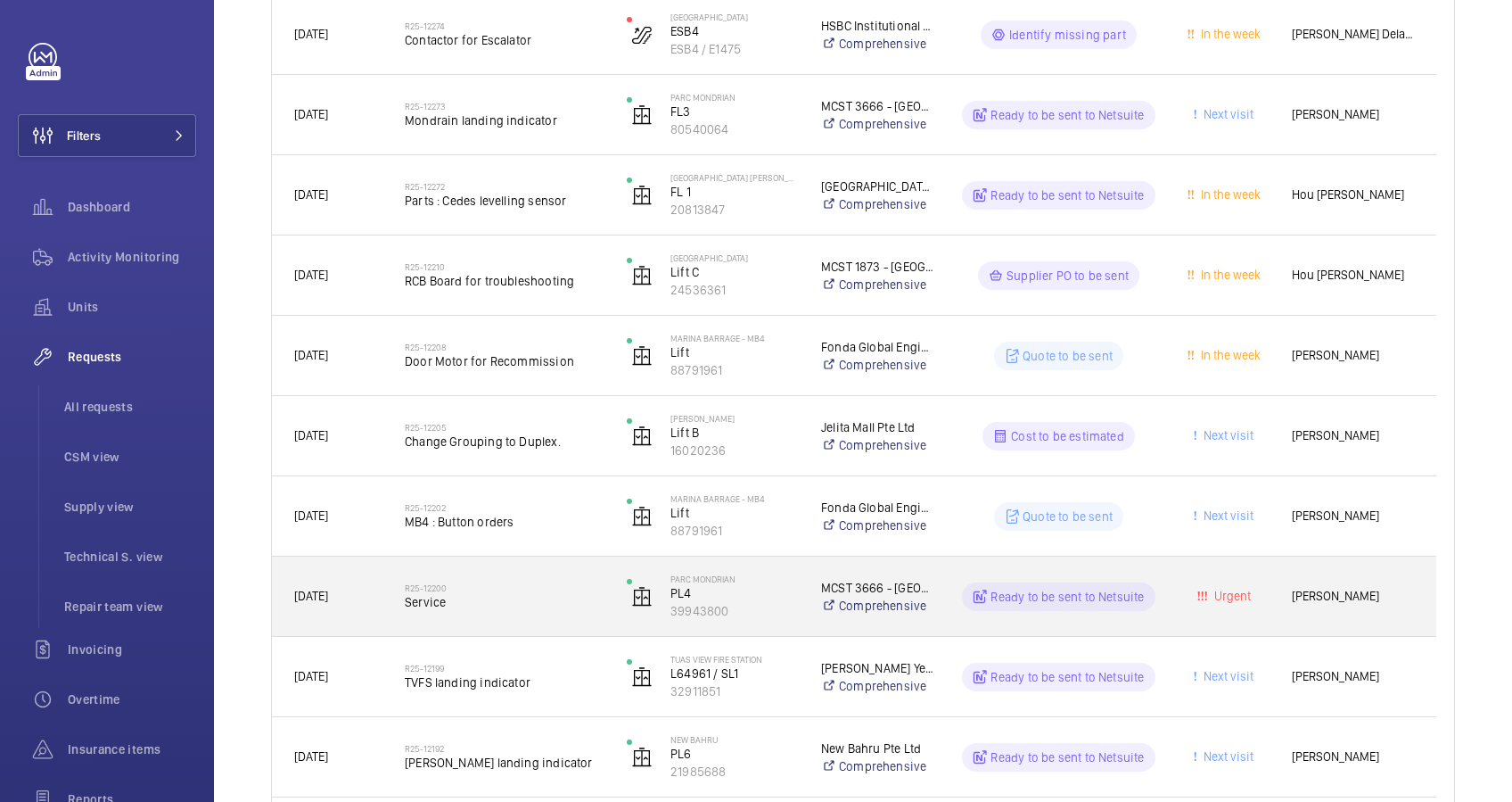
click at [505, 618] on div "R25-12200 Service" at bounding box center [503, 596] width 199 height 52
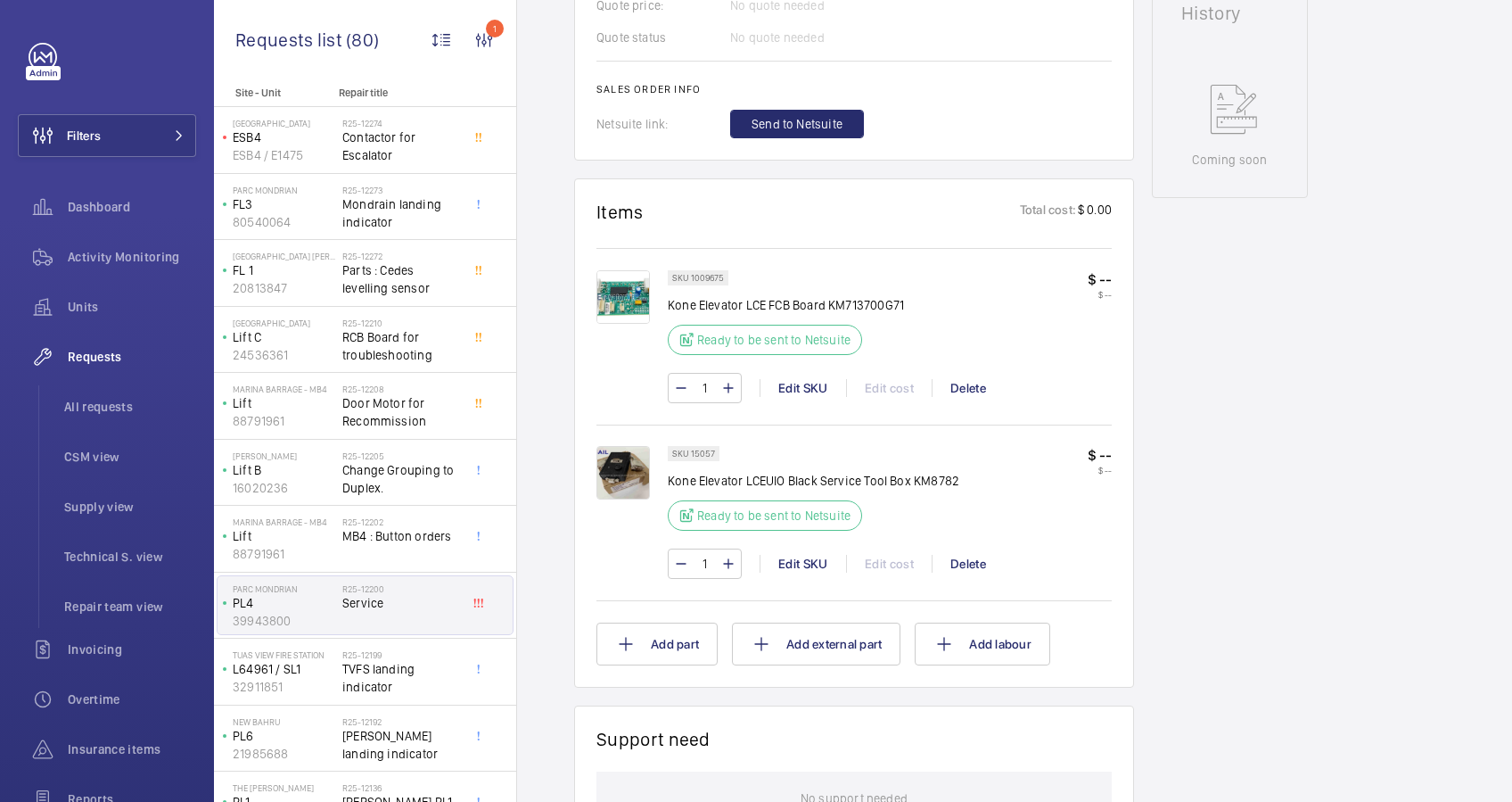
scroll to position [832, 0]
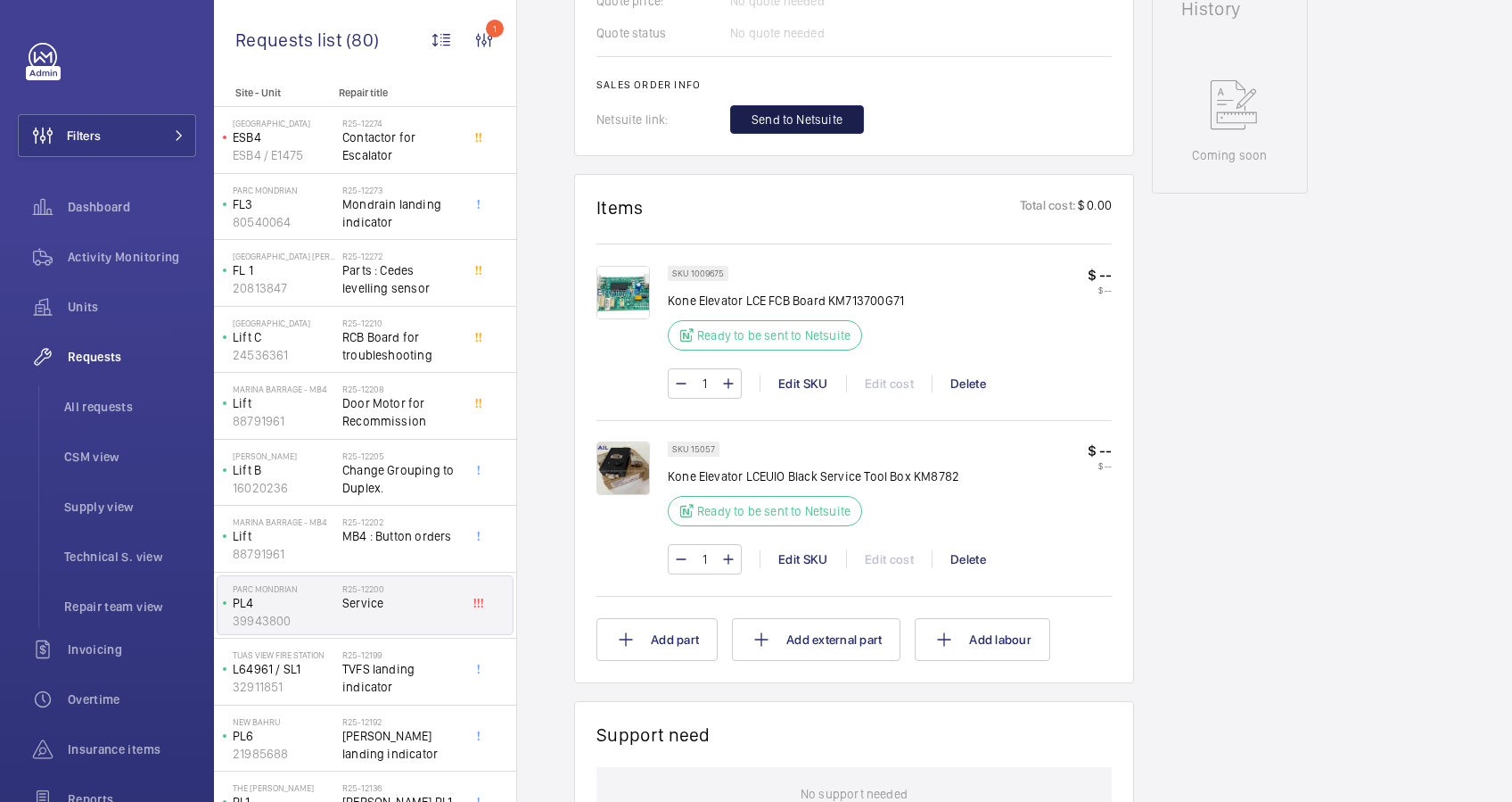
click at [825, 117] on span "Send to Netsuite" at bounding box center [797, 120] width 91 height 18
